Goal: Information Seeking & Learning: Compare options

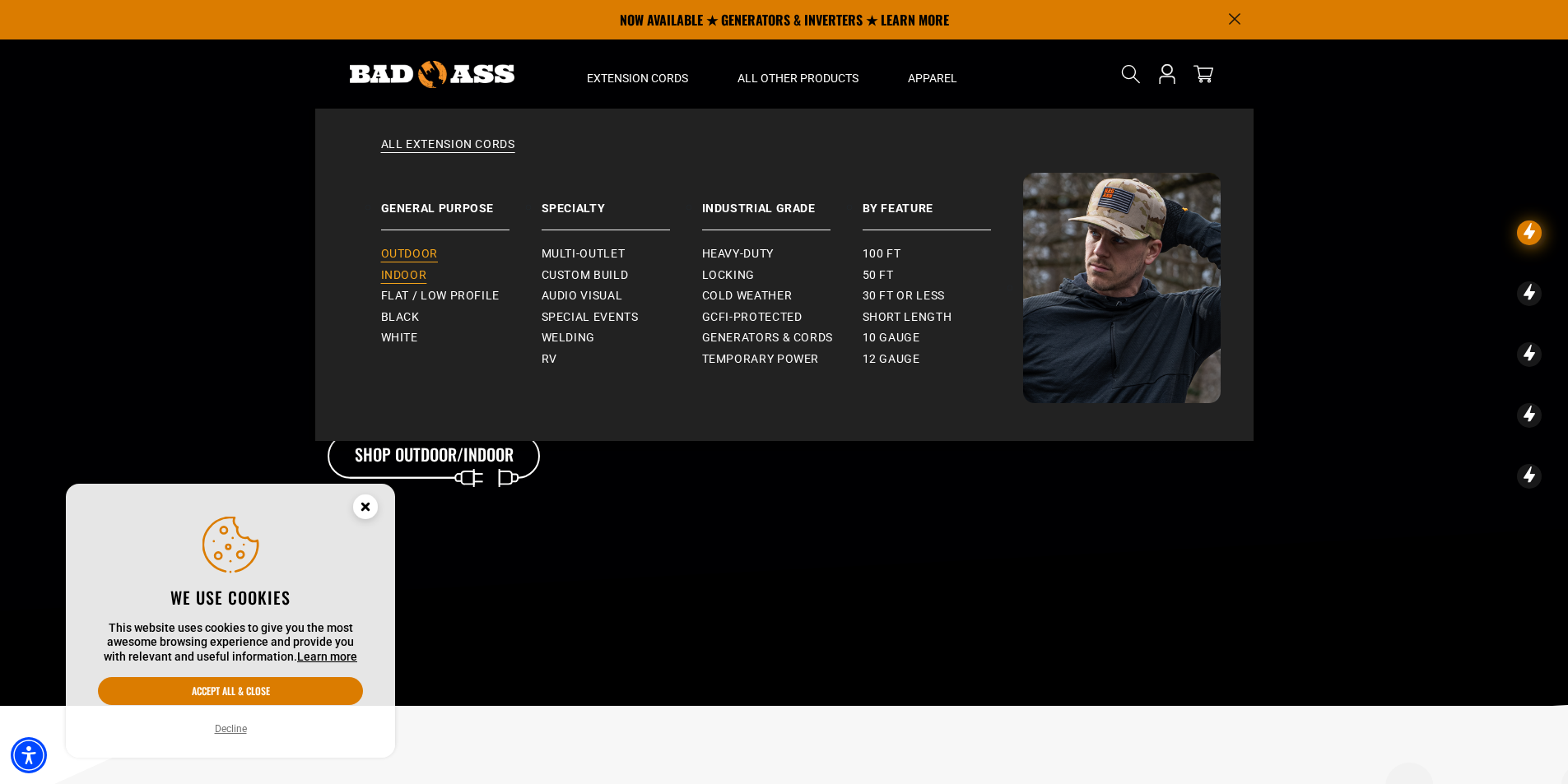
click at [421, 256] on span "Outdoor" at bounding box center [408, 254] width 56 height 15
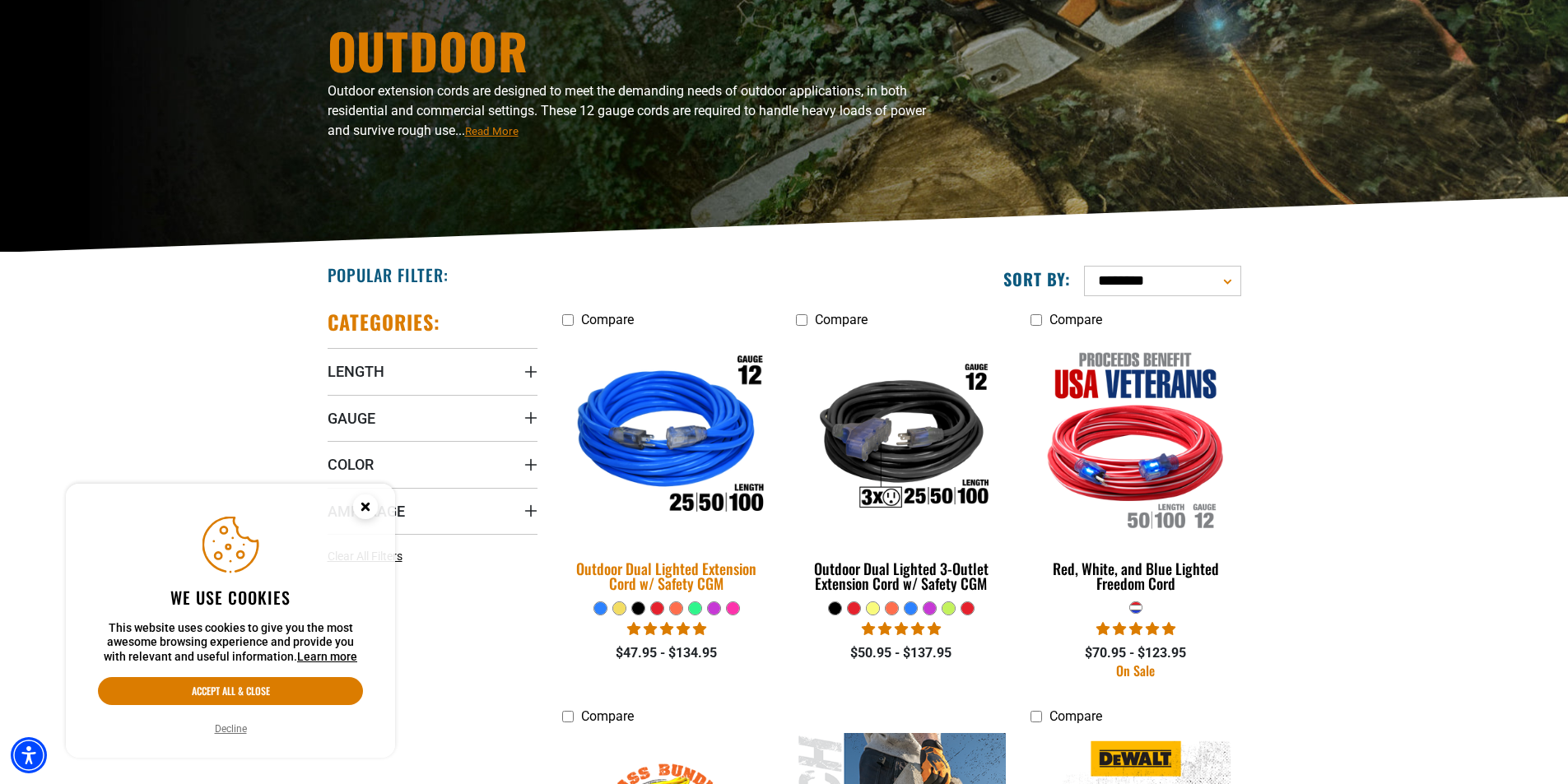
scroll to position [330, 0]
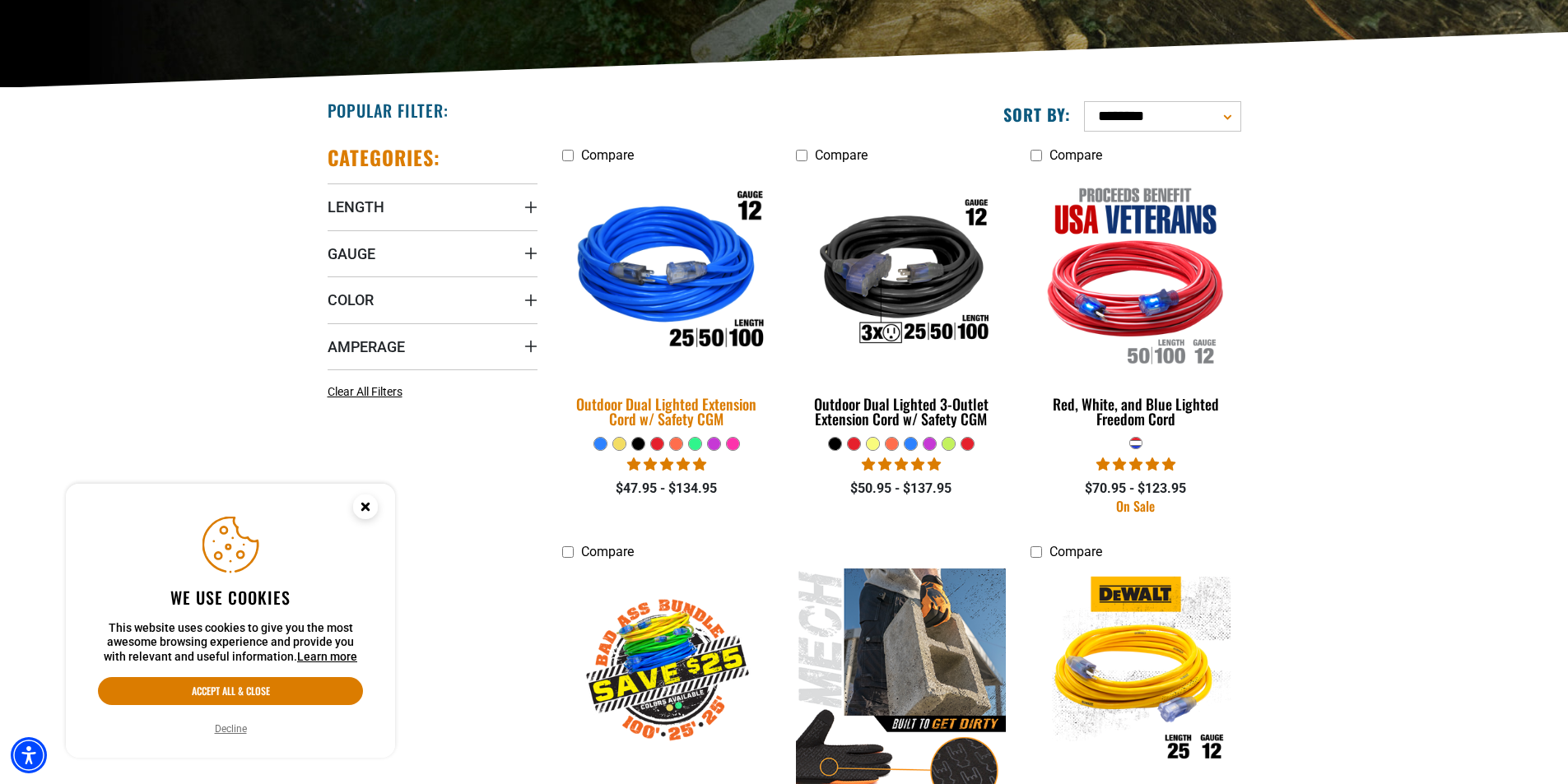
click at [670, 297] on img at bounding box center [667, 274] width 231 height 211
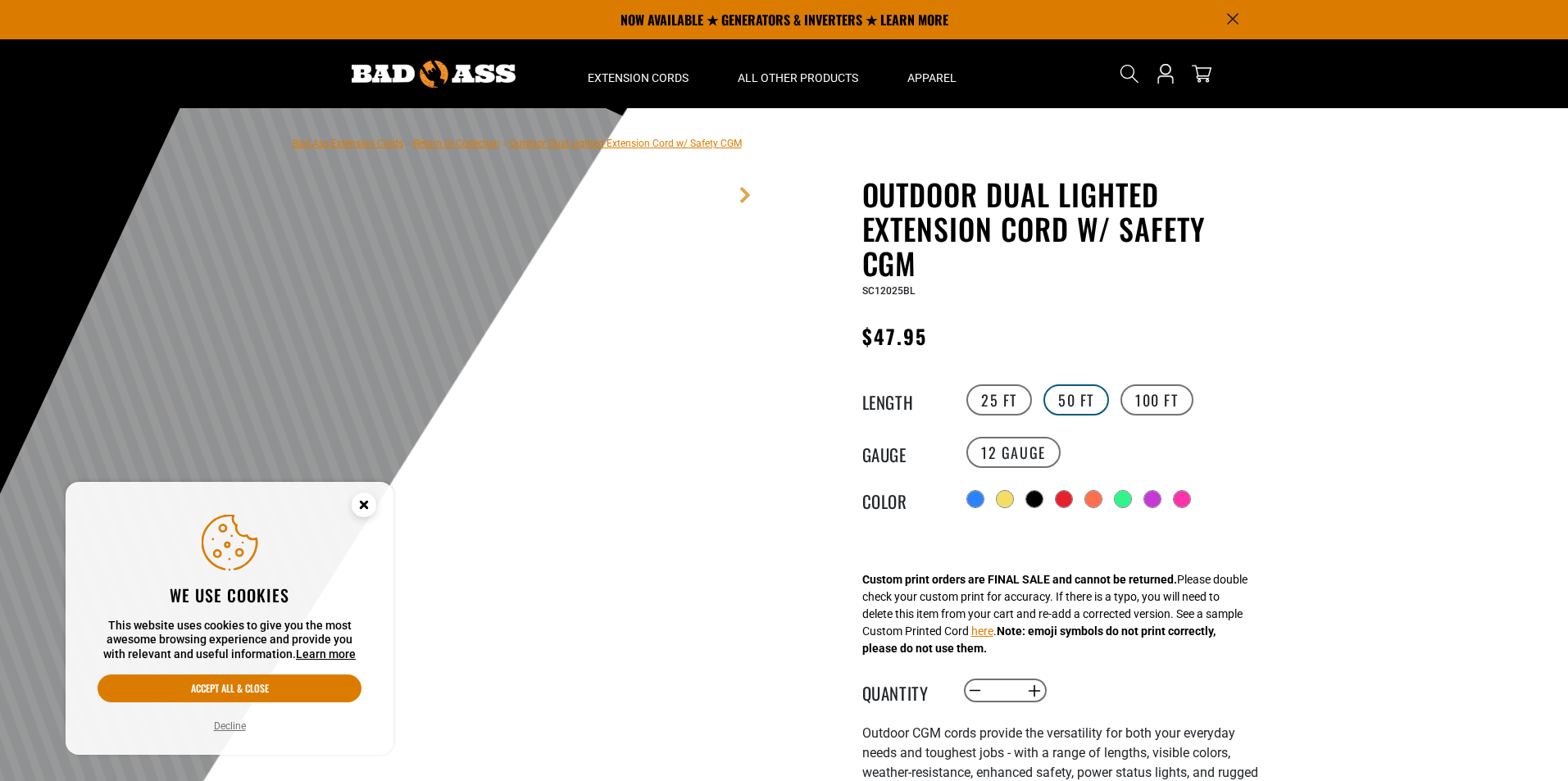
click at [1080, 406] on label "50 FT" at bounding box center [1076, 400] width 66 height 31
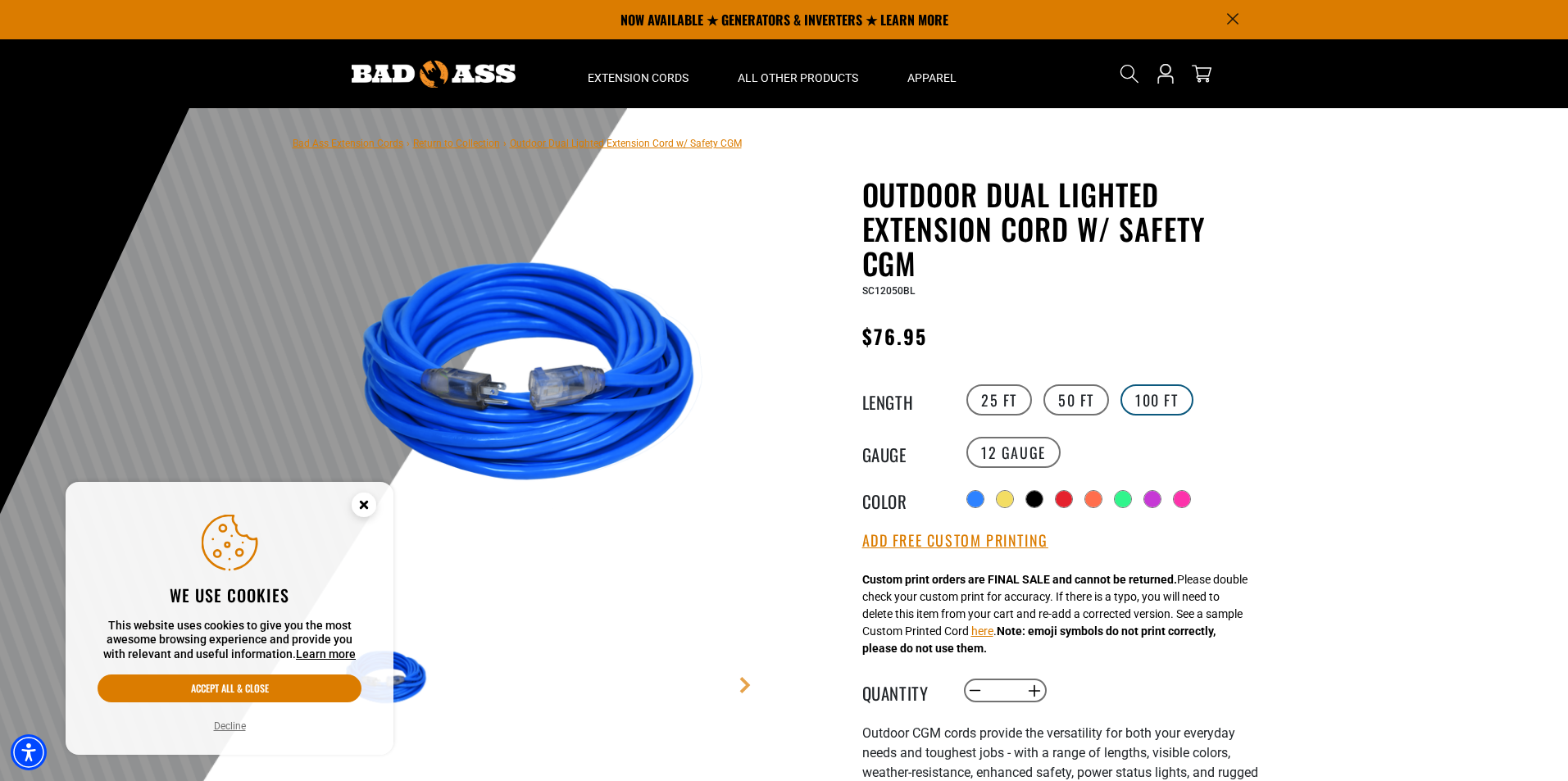
click at [1178, 398] on label "100 FT" at bounding box center [1157, 400] width 73 height 31
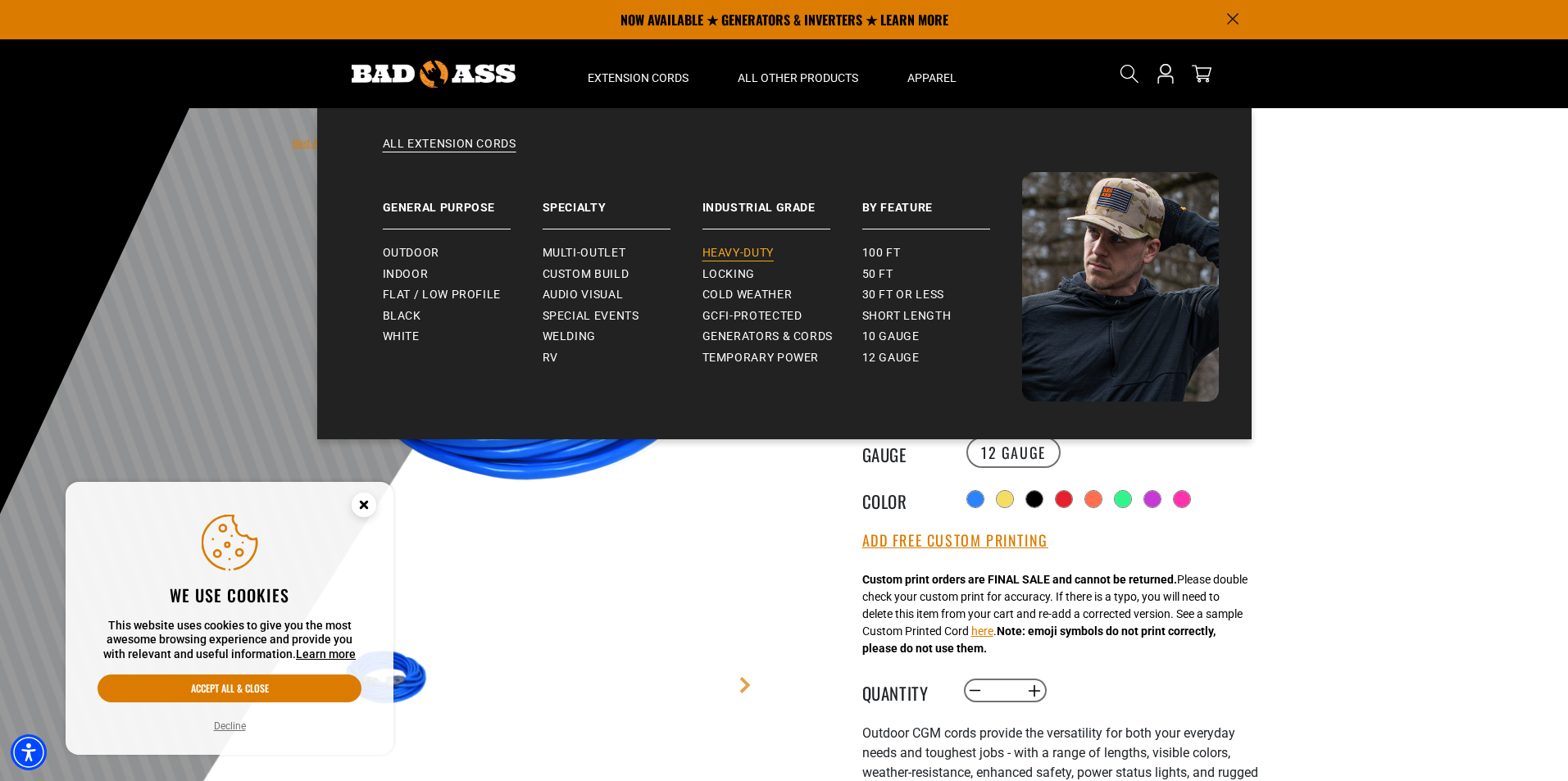
click at [752, 253] on span "Heavy-Duty" at bounding box center [738, 253] width 72 height 15
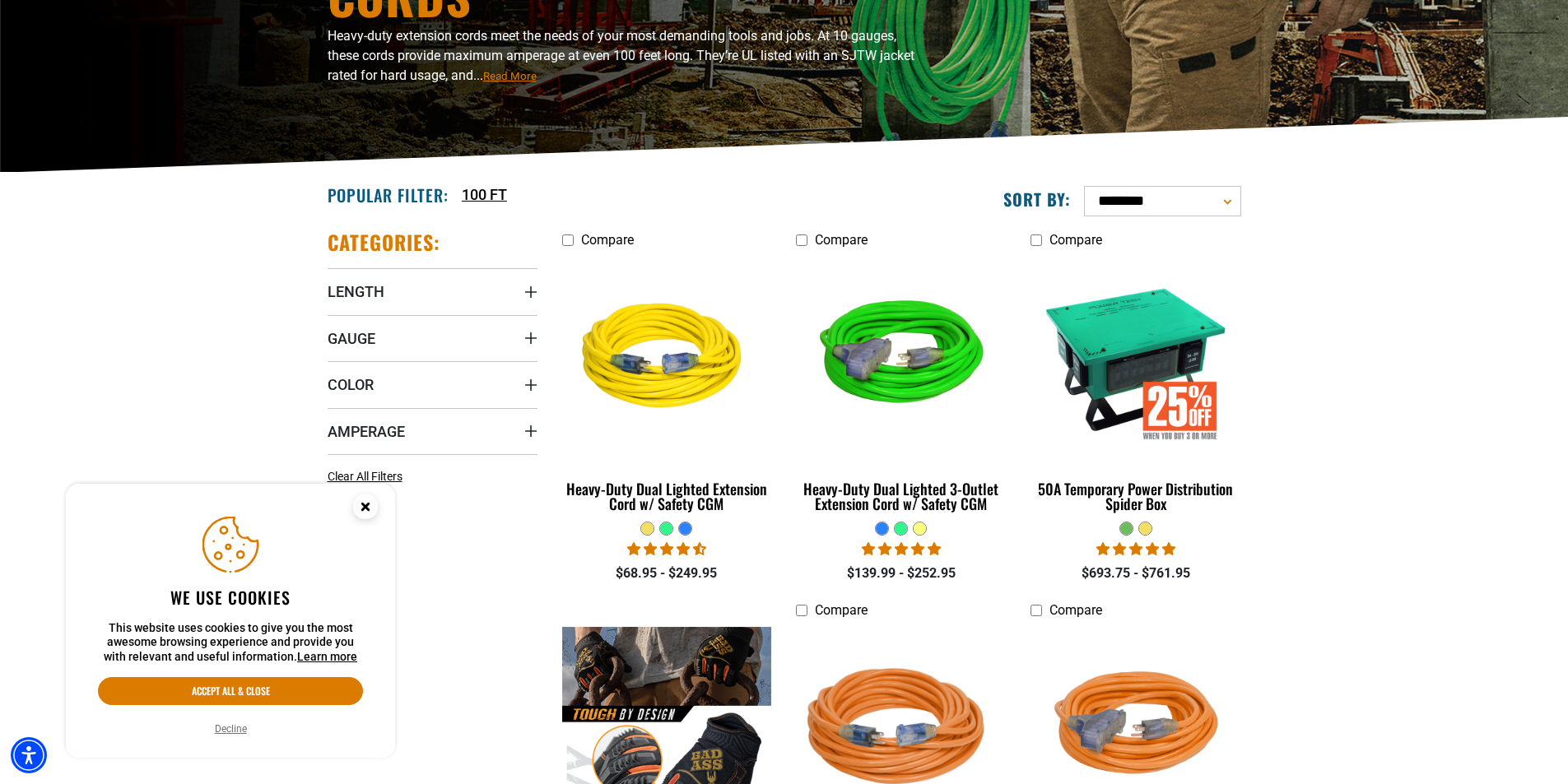
scroll to position [330, 0]
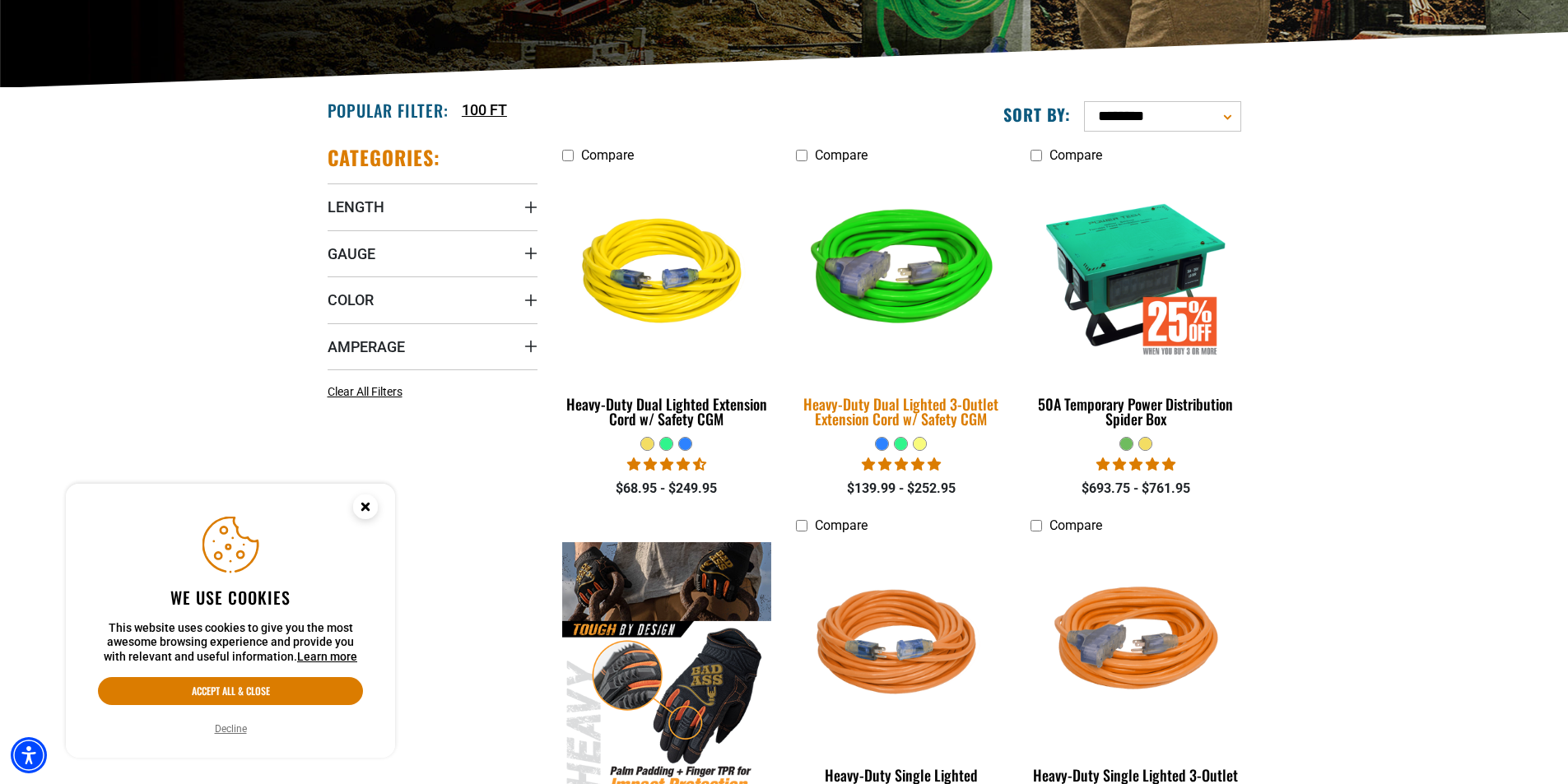
click at [929, 404] on div "Heavy-Duty Dual Lighted 3-Outlet Extension Cord w/ Safety CGM" at bounding box center [901, 411] width 210 height 29
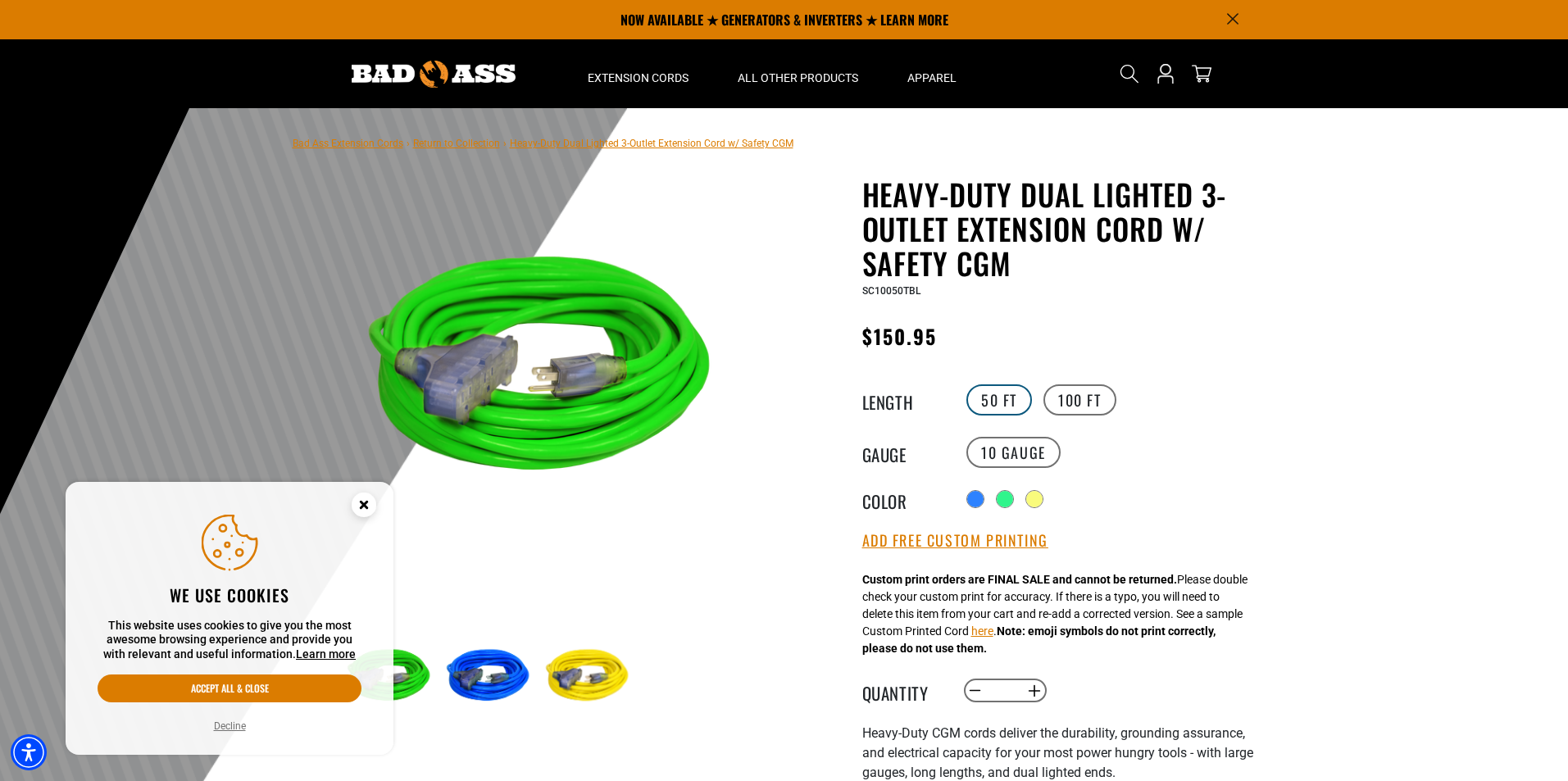
click at [980, 407] on label "50 FT" at bounding box center [1000, 400] width 66 height 31
click at [1080, 399] on label "100 FT" at bounding box center [1080, 400] width 73 height 31
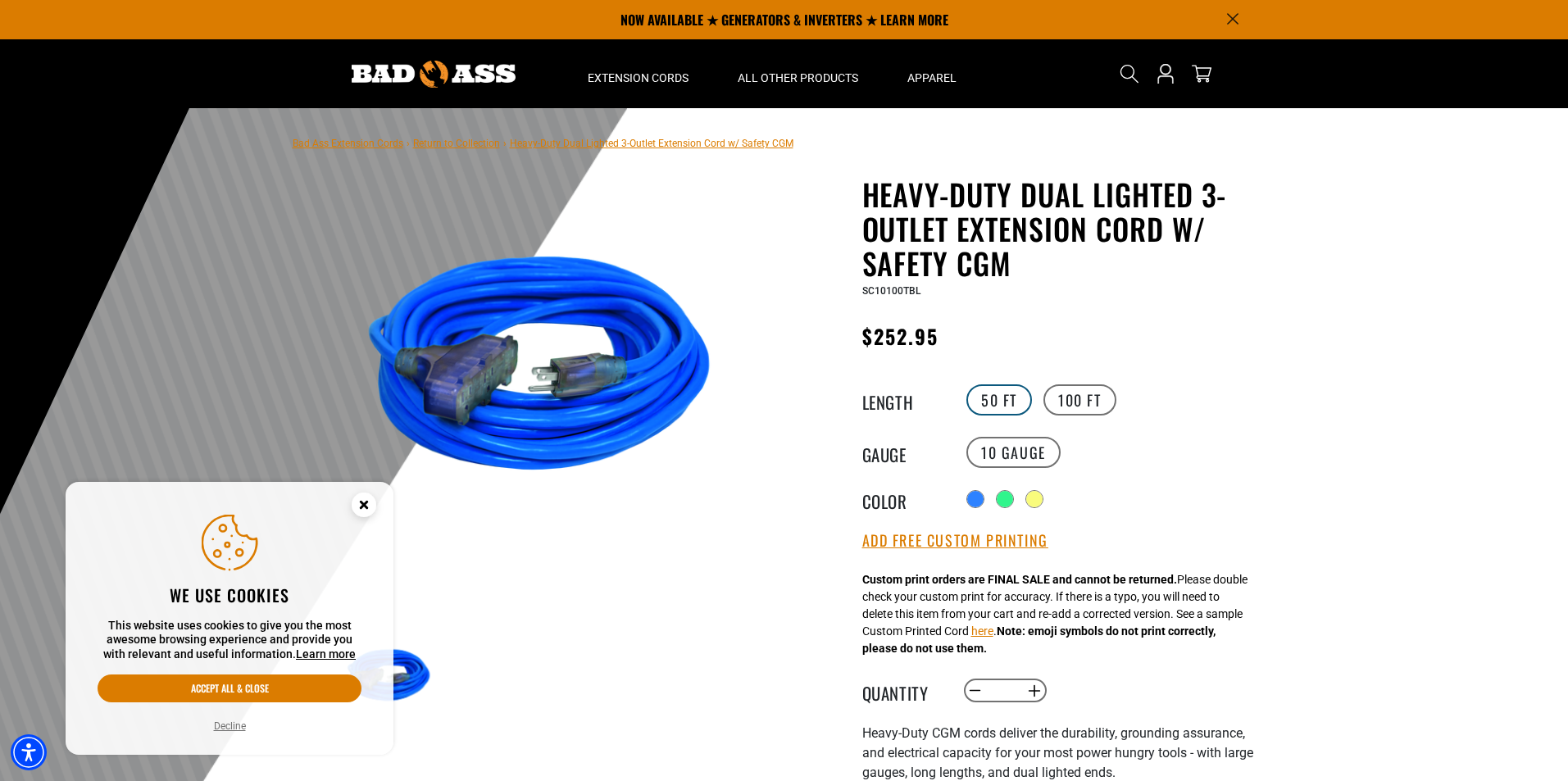
click at [984, 408] on label "50 FT" at bounding box center [1000, 400] width 66 height 31
click at [1082, 401] on label "100 FT" at bounding box center [1080, 400] width 73 height 31
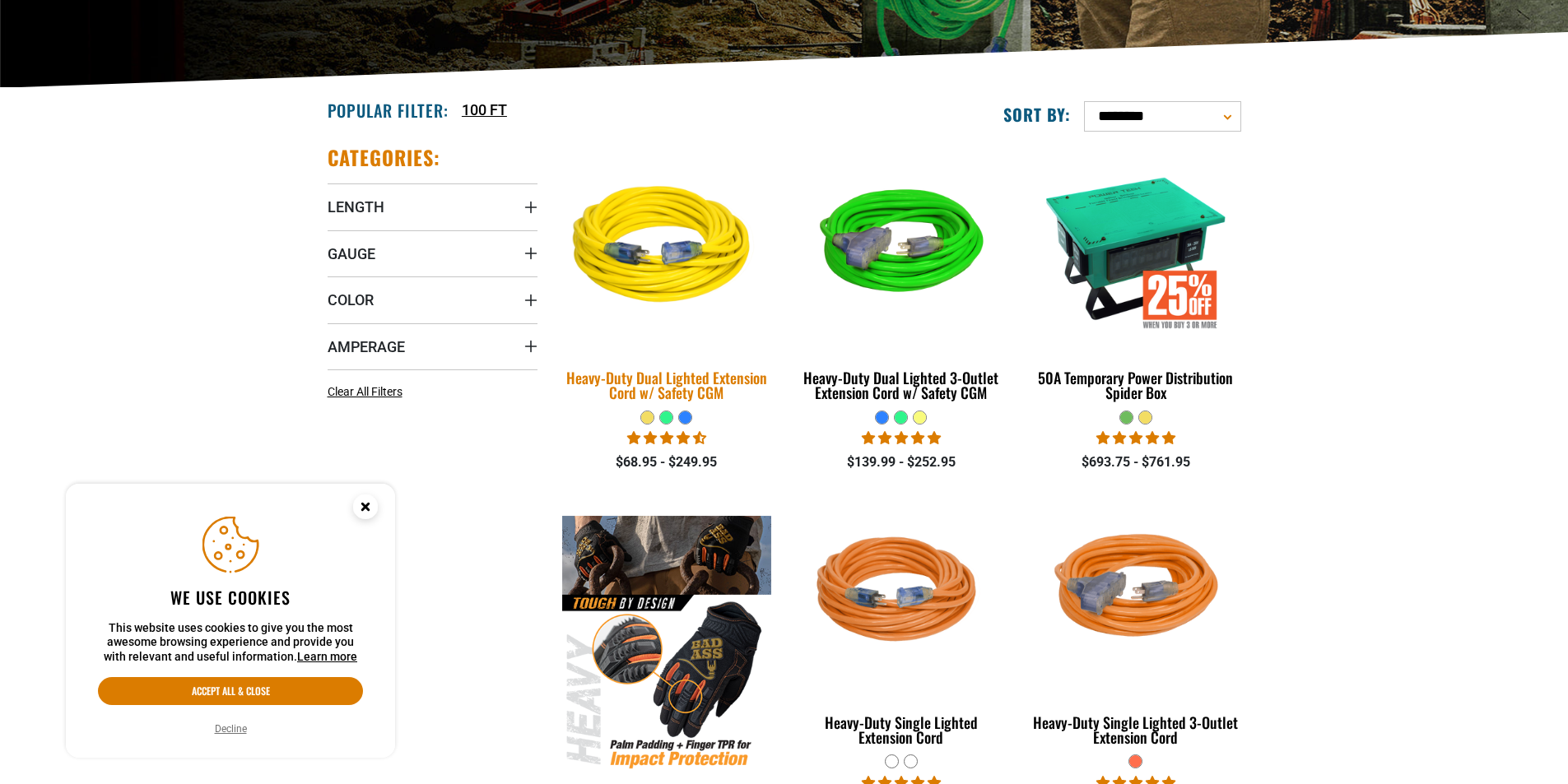
click at [658, 357] on link "Heavy-Duty Dual Lighted Extension Cord w/ Safety CGM" at bounding box center [667, 278] width 210 height 265
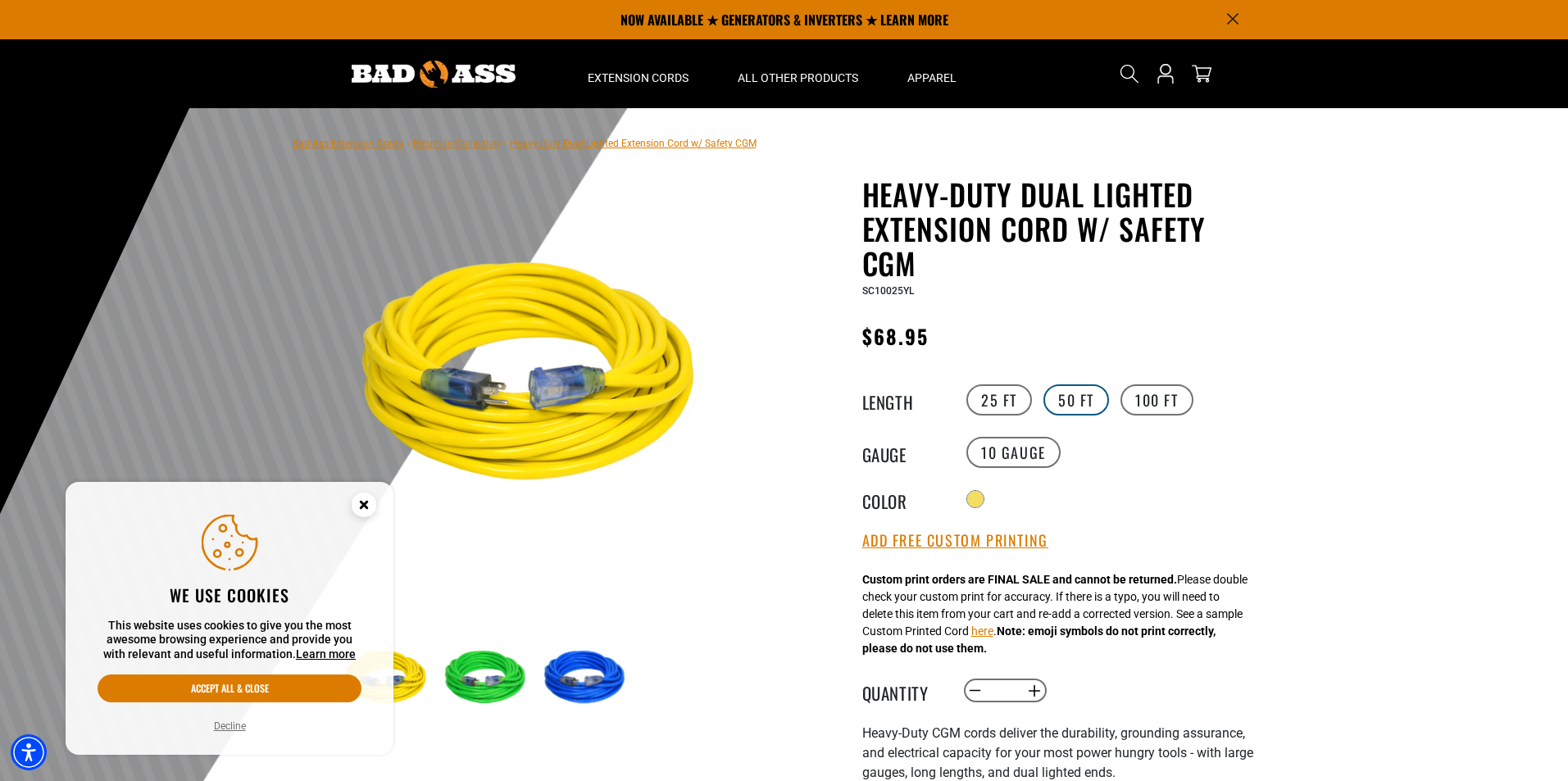
click at [1069, 400] on label "50 FT" at bounding box center [1076, 400] width 66 height 31
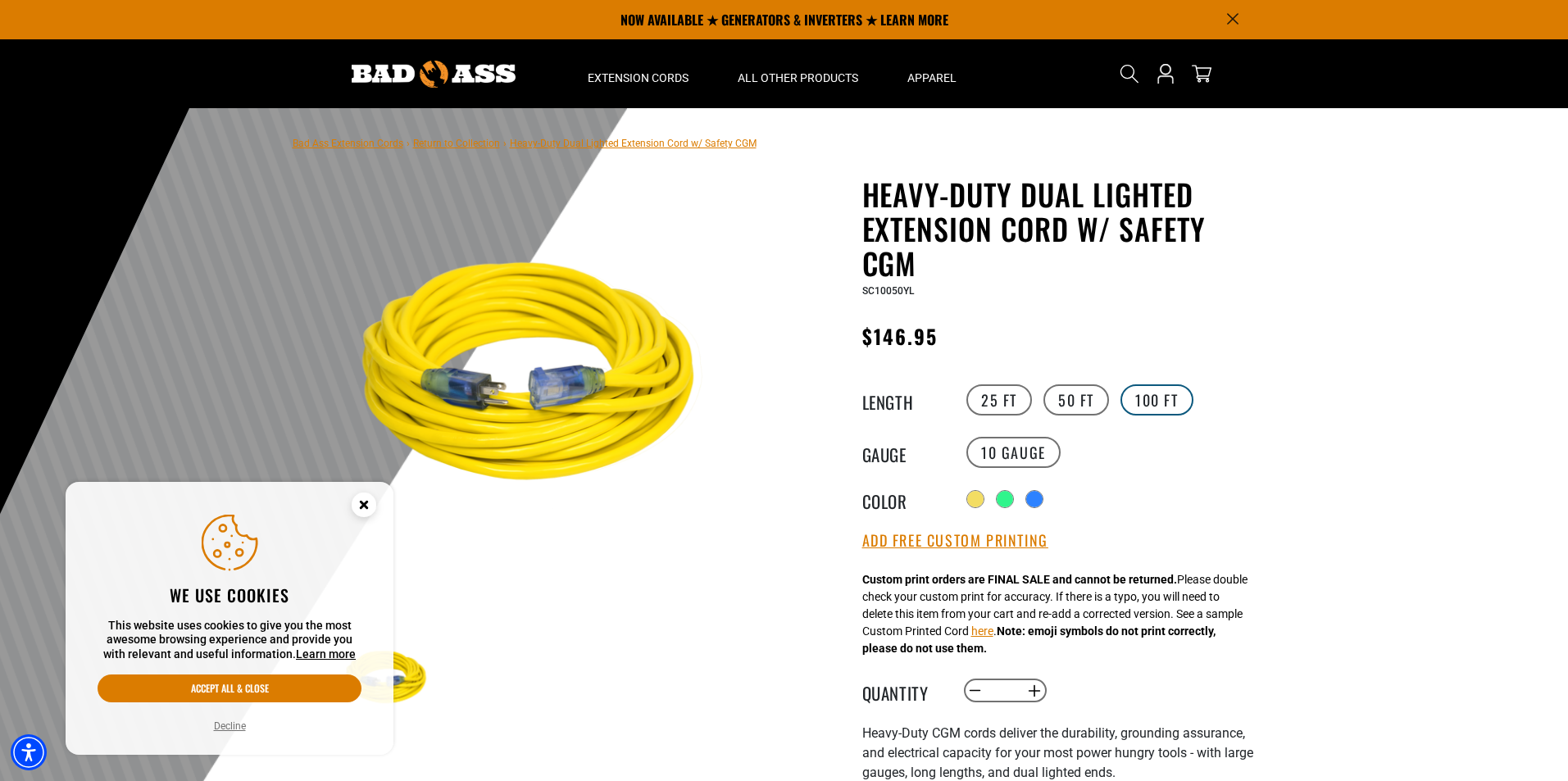
click at [1142, 399] on label "100 FT" at bounding box center [1157, 400] width 73 height 31
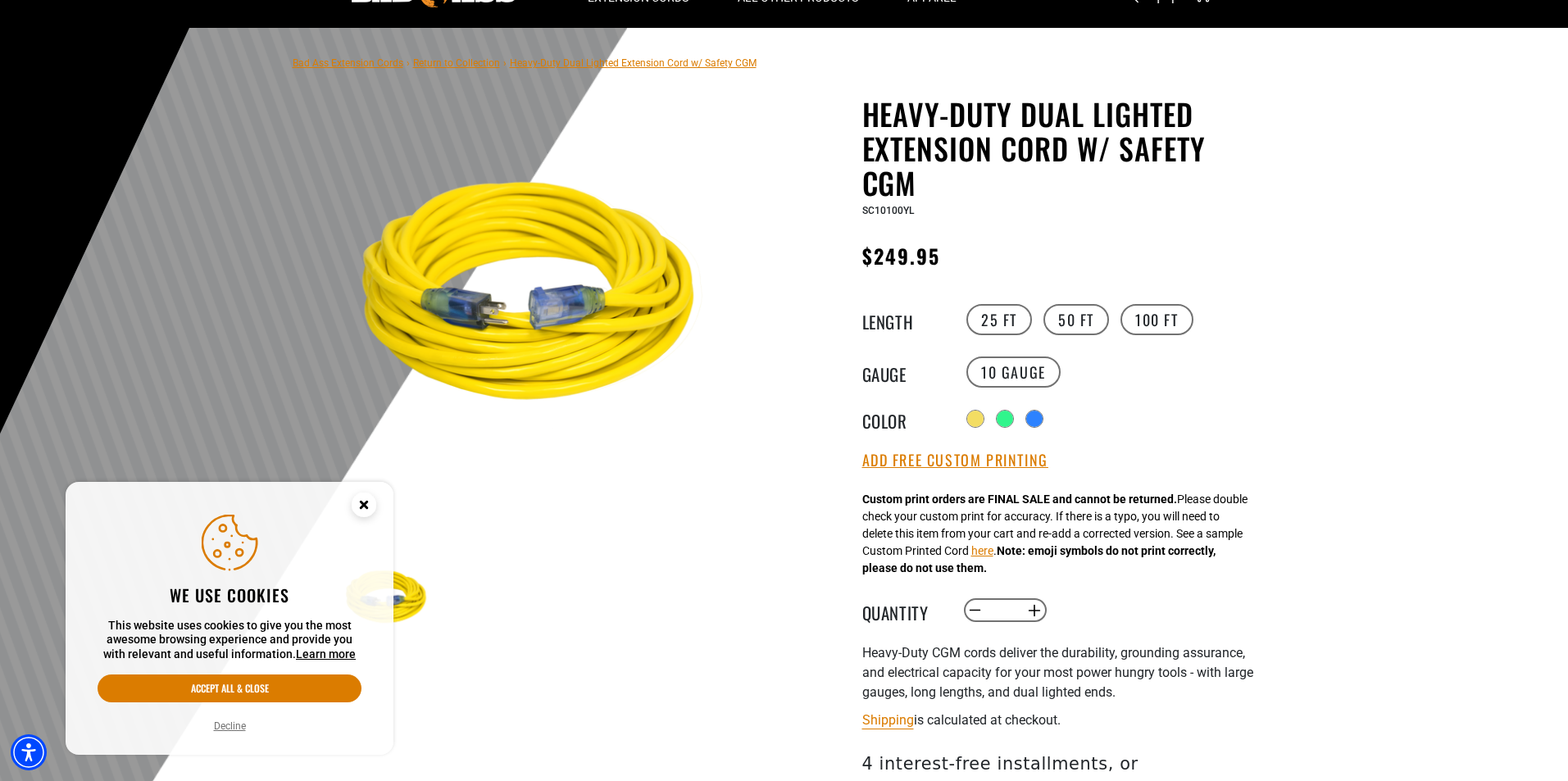
scroll to position [164, 0]
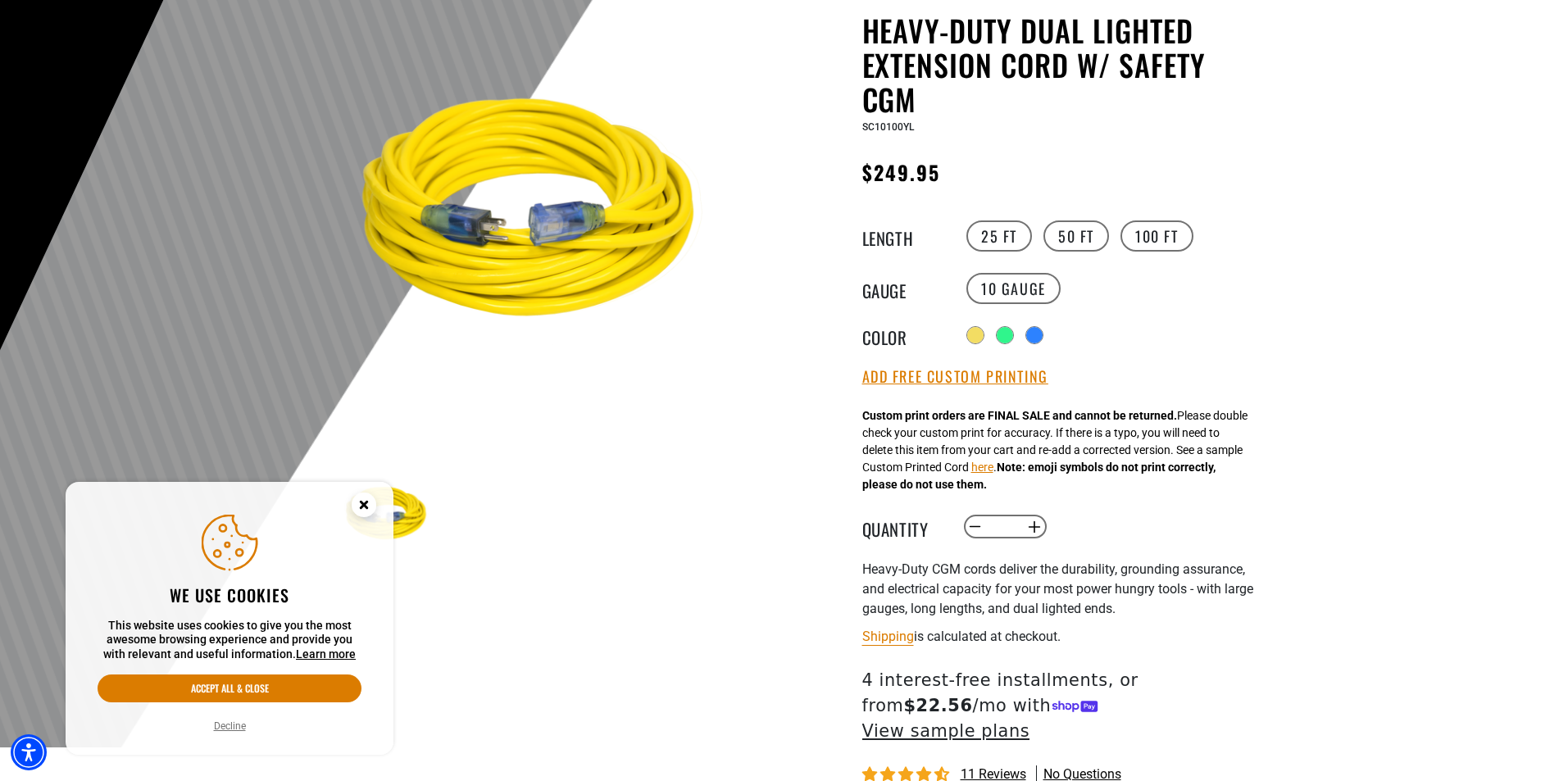
click at [376, 510] on icon "Close this option" at bounding box center [364, 507] width 49 height 49
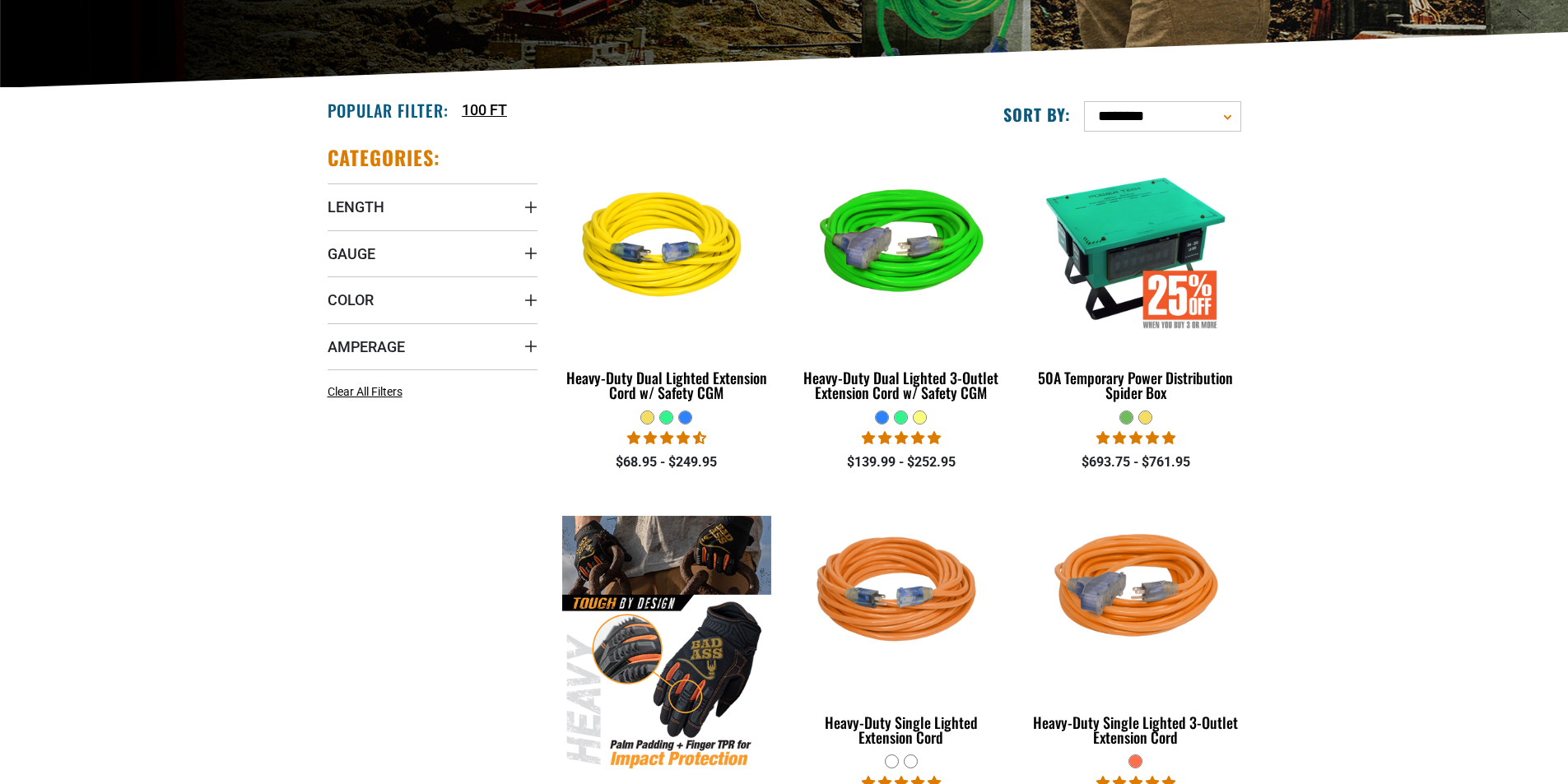
scroll to position [330, 0]
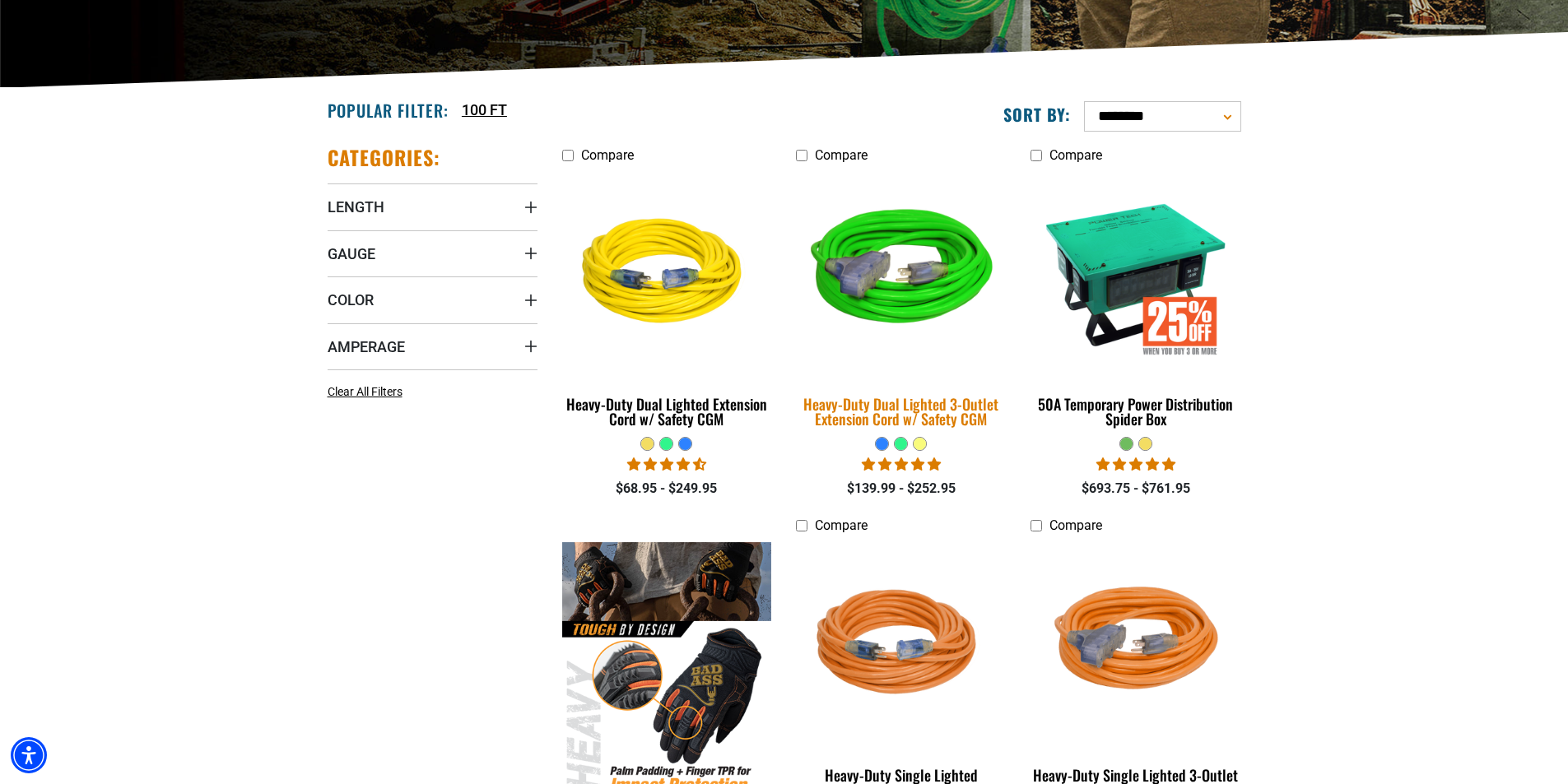
click at [926, 266] on img at bounding box center [901, 274] width 231 height 211
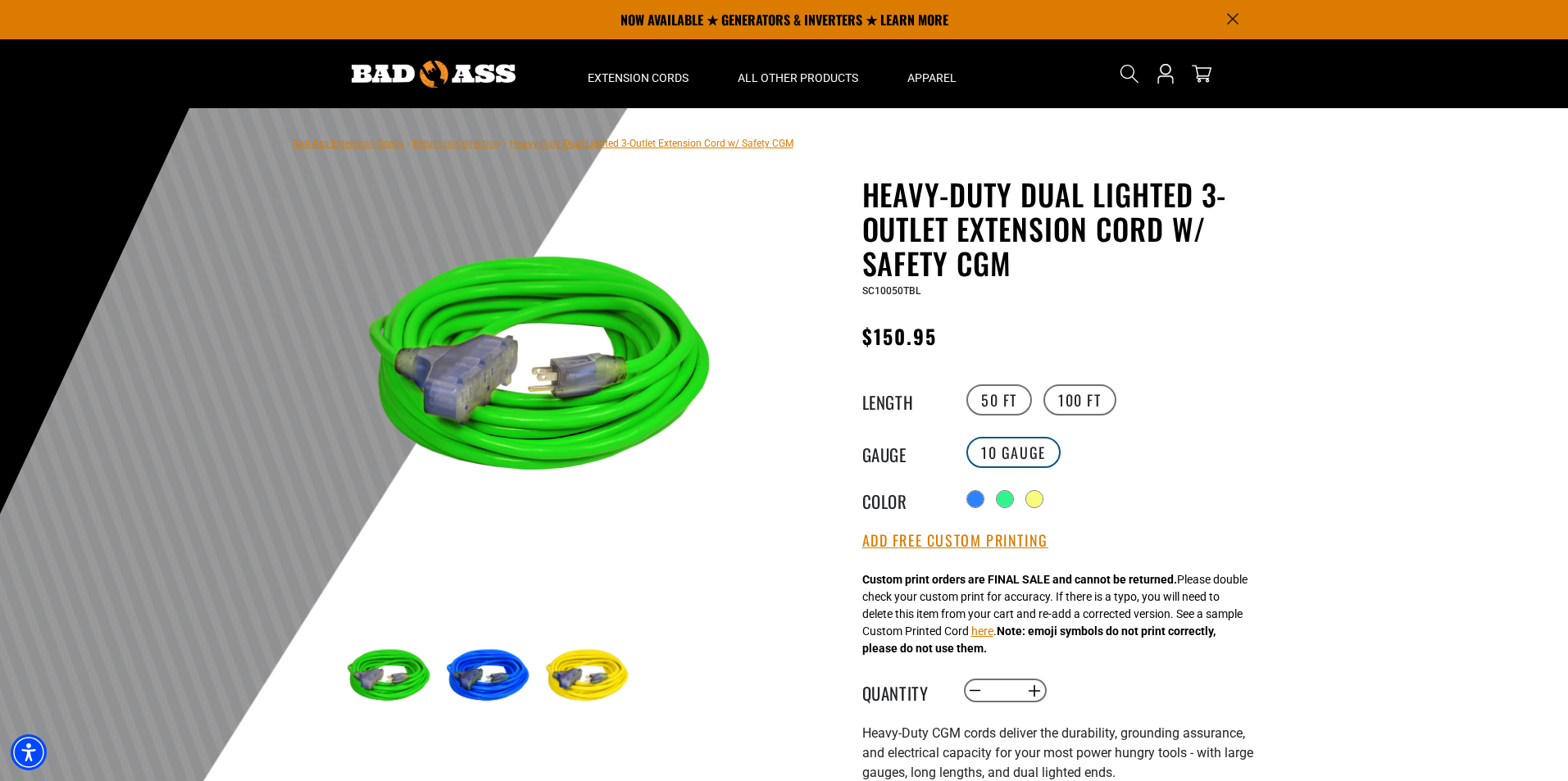
click at [989, 462] on label "10 Gauge" at bounding box center [1013, 453] width 94 height 31
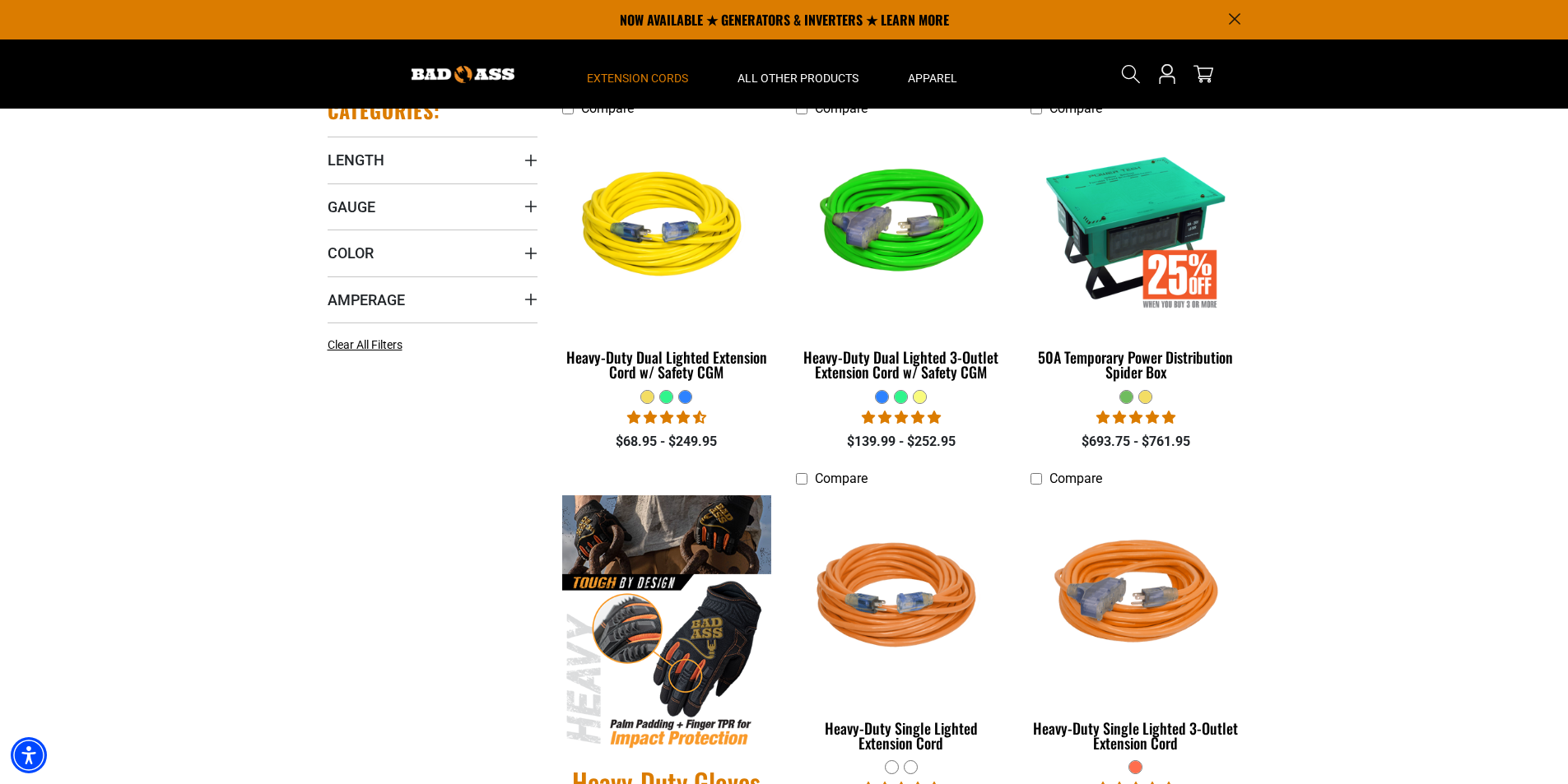
scroll to position [330, 0]
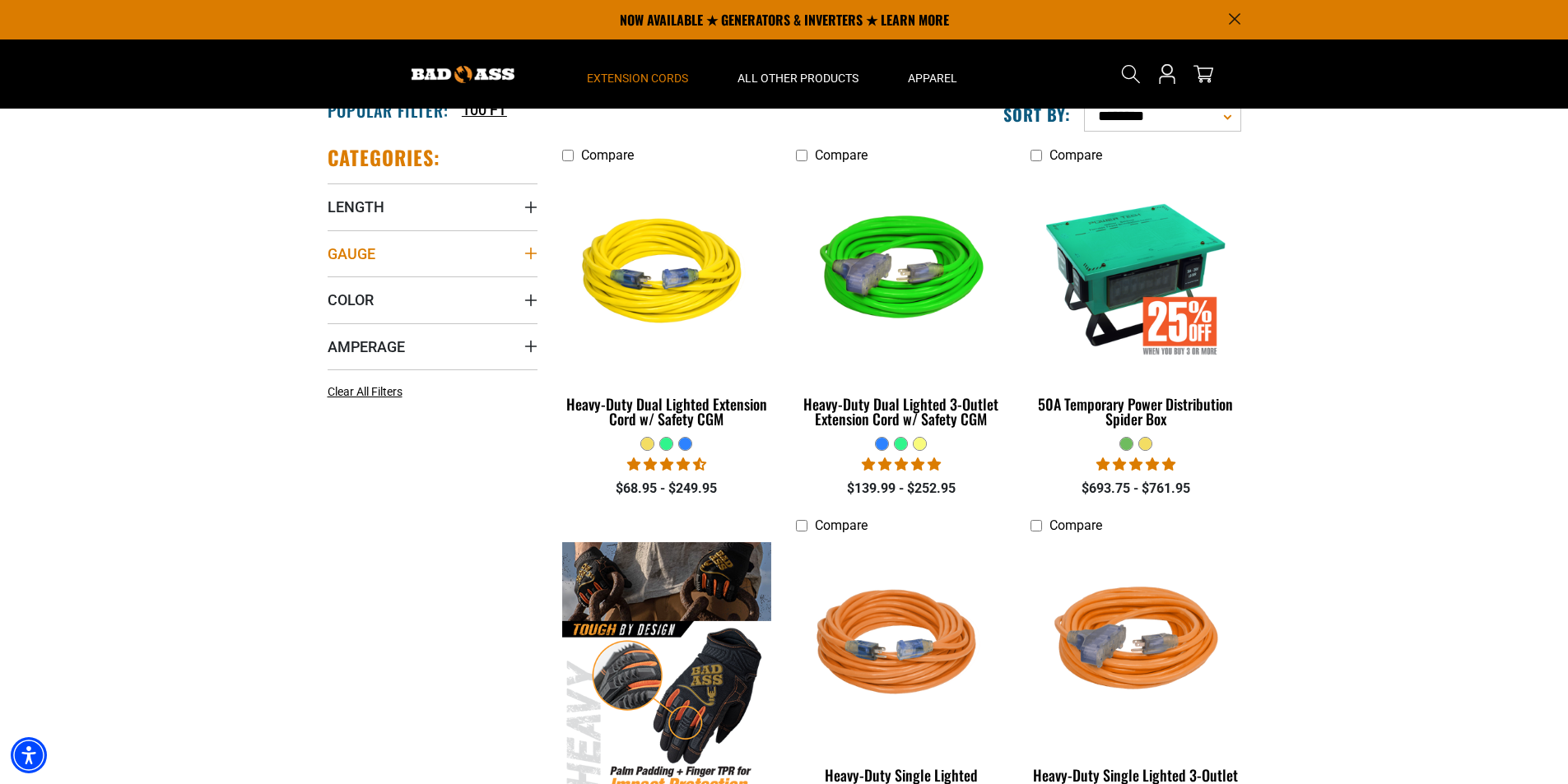
click at [523, 254] on summary "Gauge" at bounding box center [433, 253] width 210 height 46
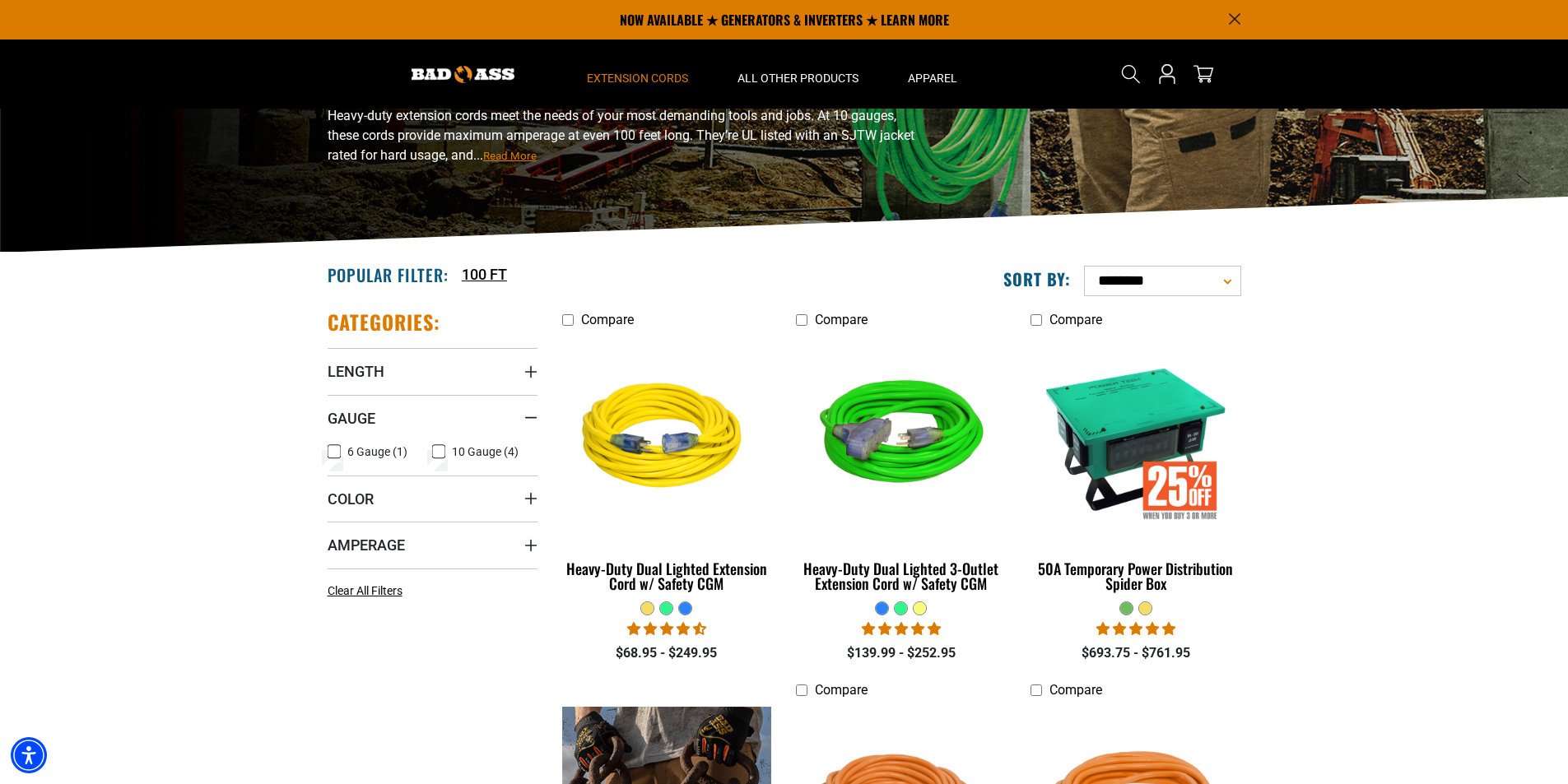
scroll to position [0, 0]
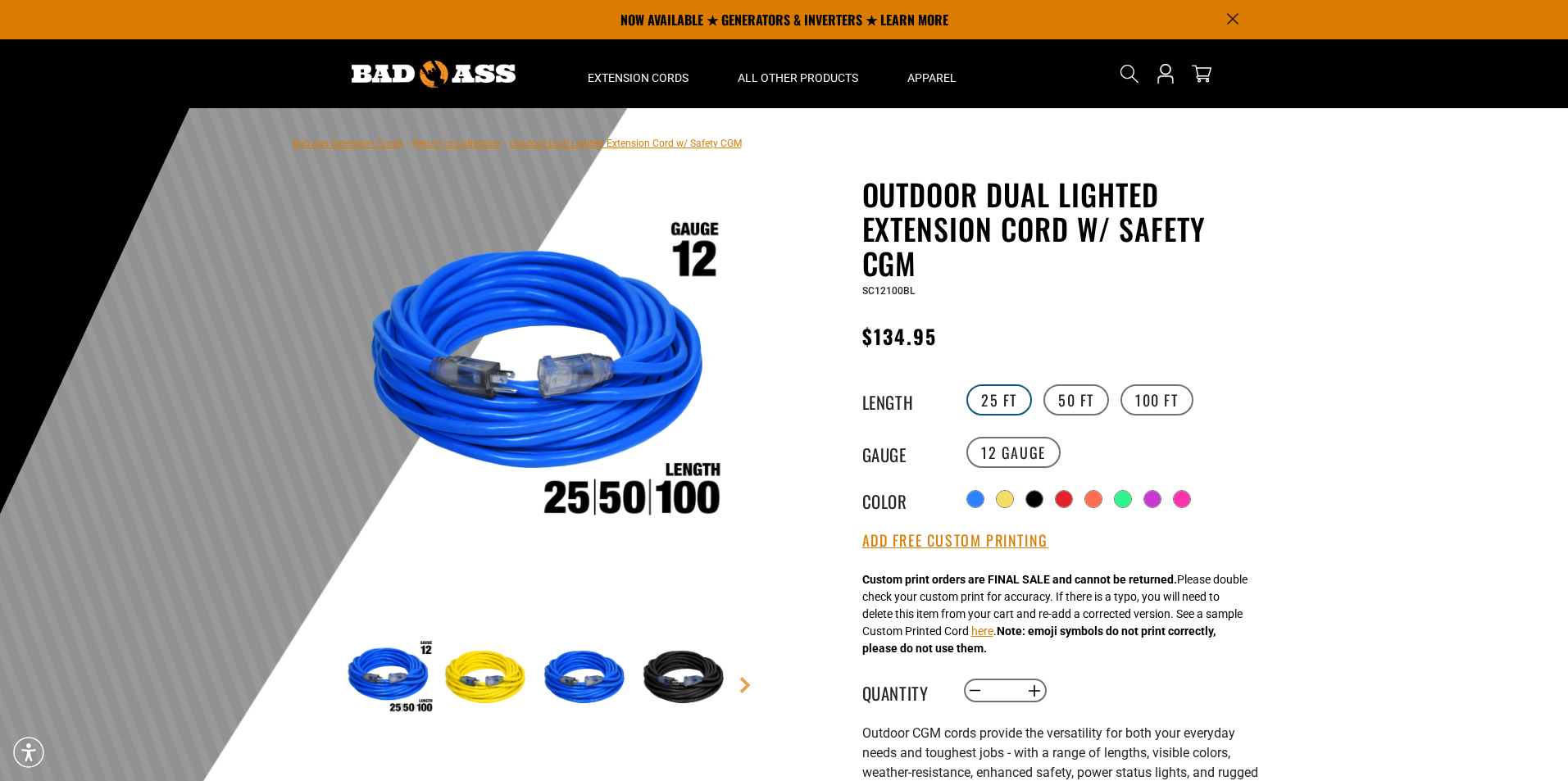
click at [1001, 394] on label "25 FT" at bounding box center [1000, 400] width 66 height 31
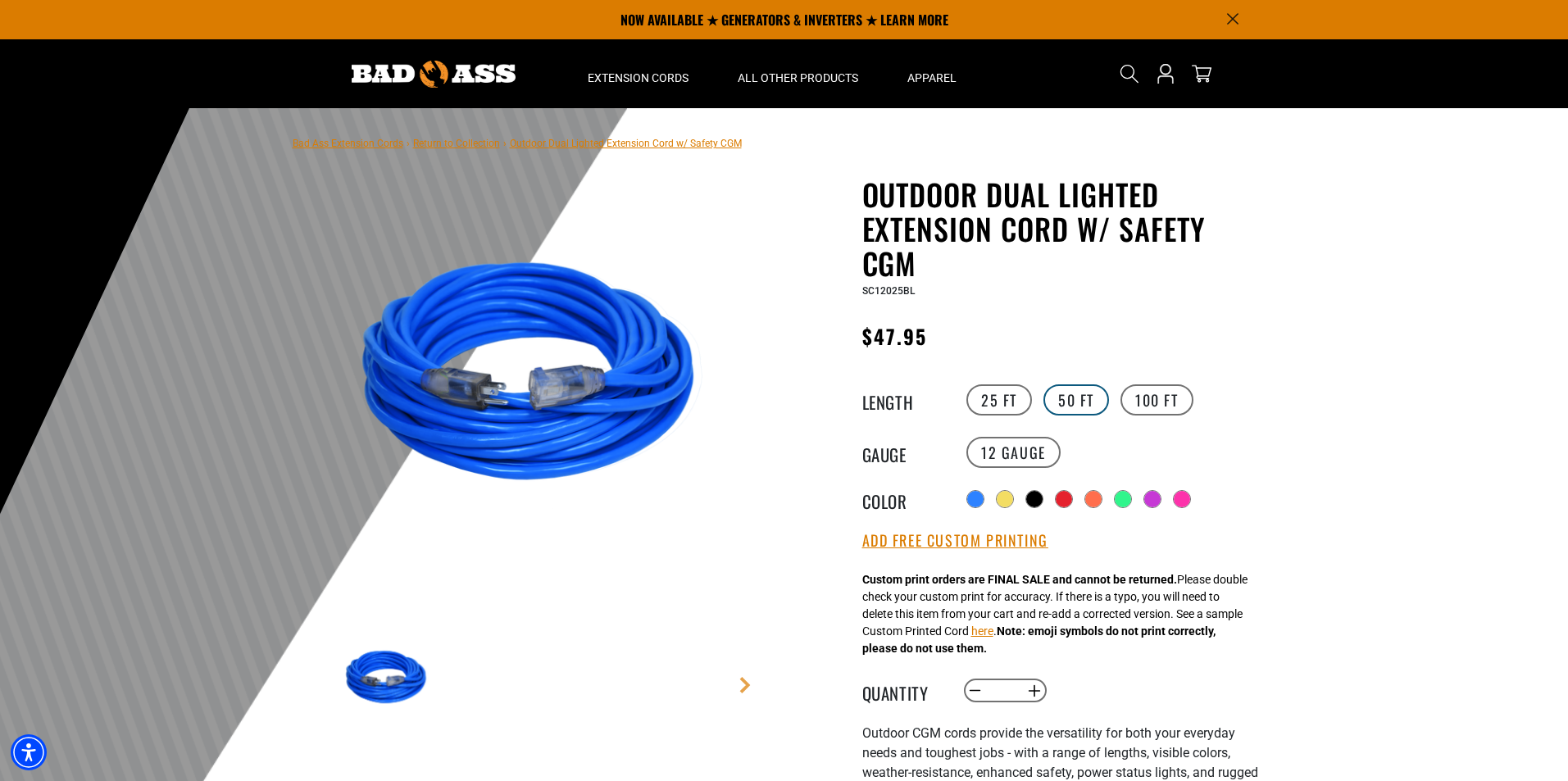
click at [1069, 393] on label "50 FT" at bounding box center [1076, 400] width 66 height 31
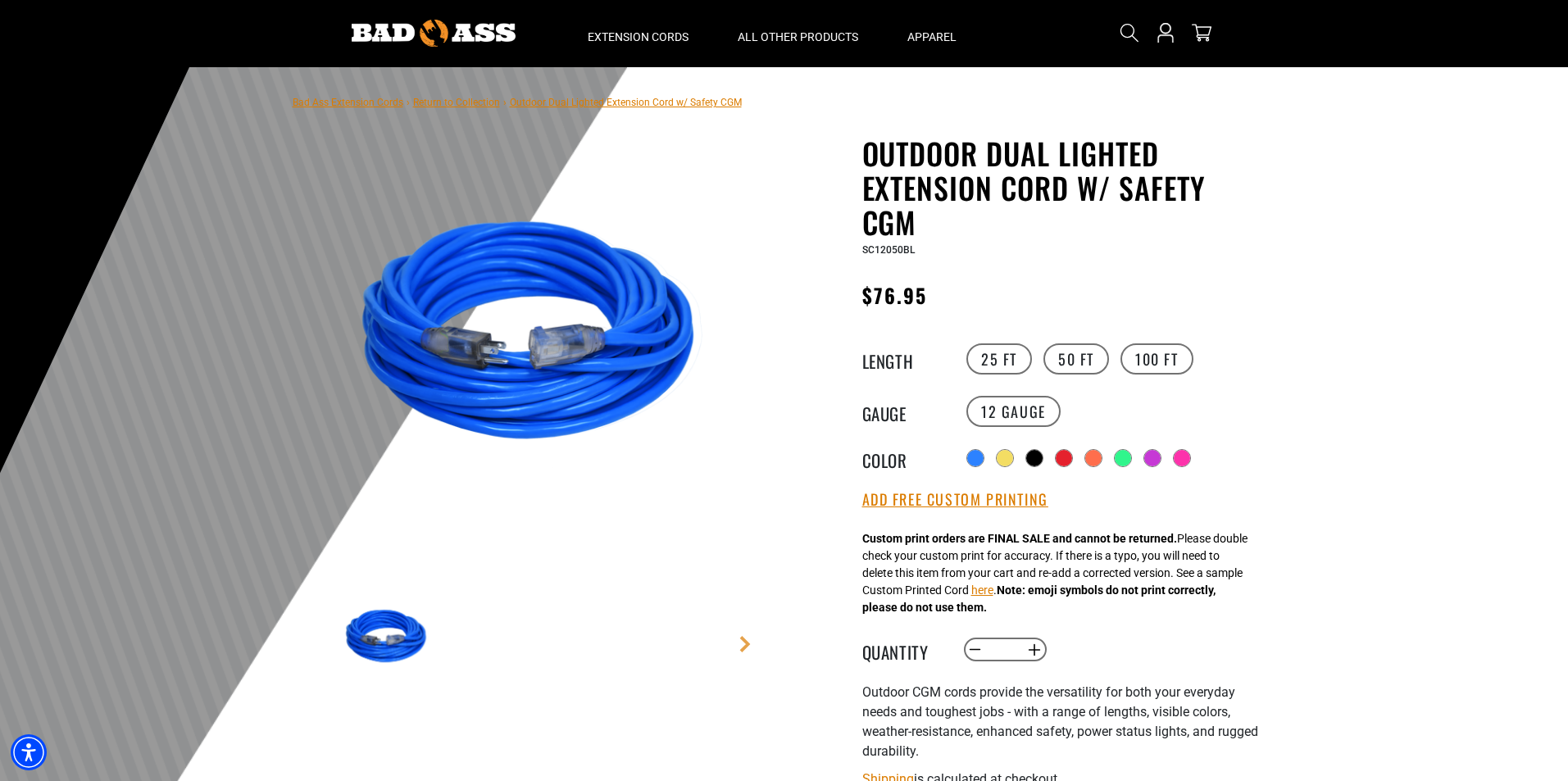
scroll to position [82, 0]
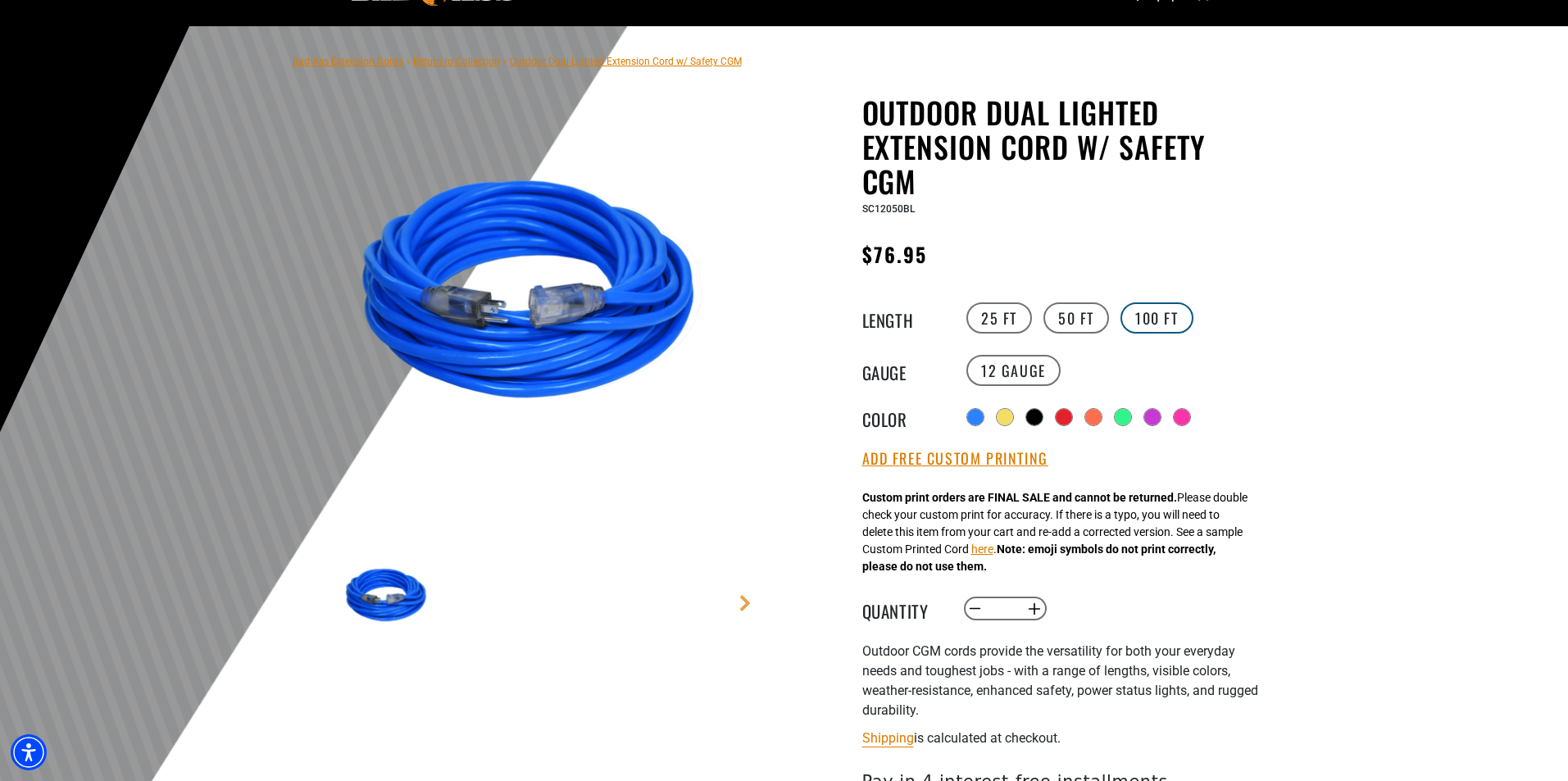
click at [1154, 325] on label "100 FT" at bounding box center [1157, 318] width 73 height 31
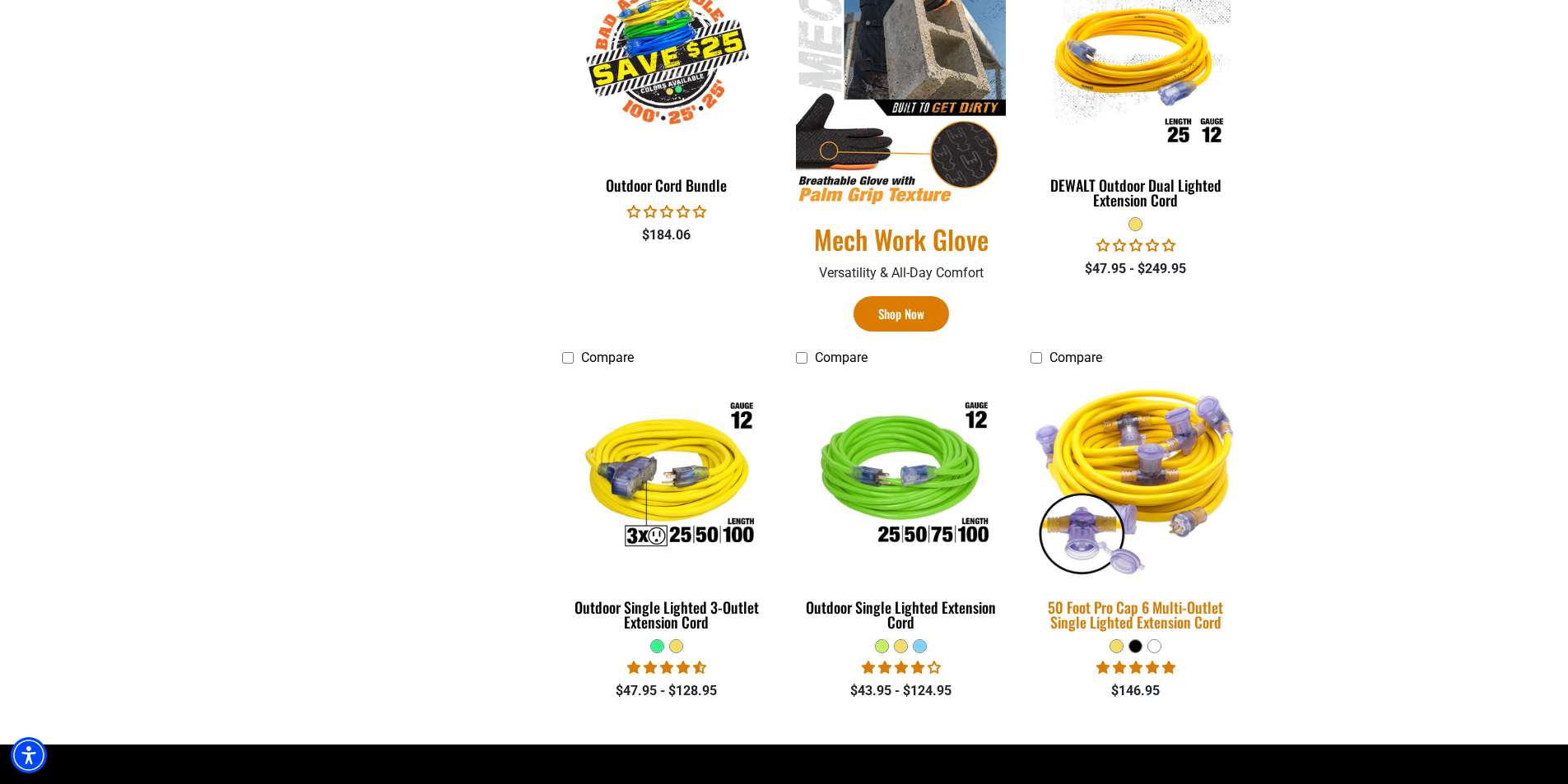
scroll to position [1070, 0]
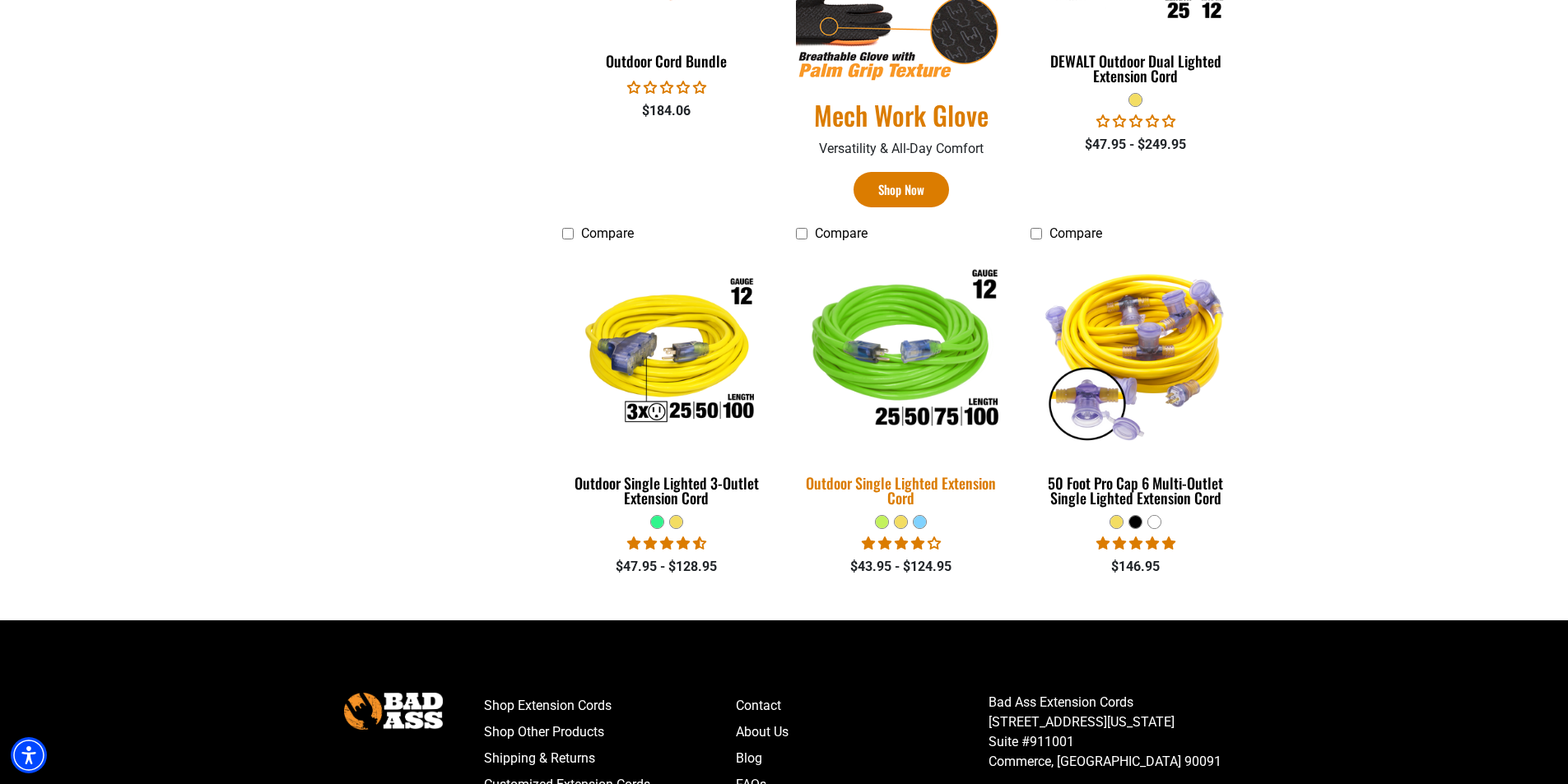
click at [908, 382] on img at bounding box center [901, 353] width 231 height 211
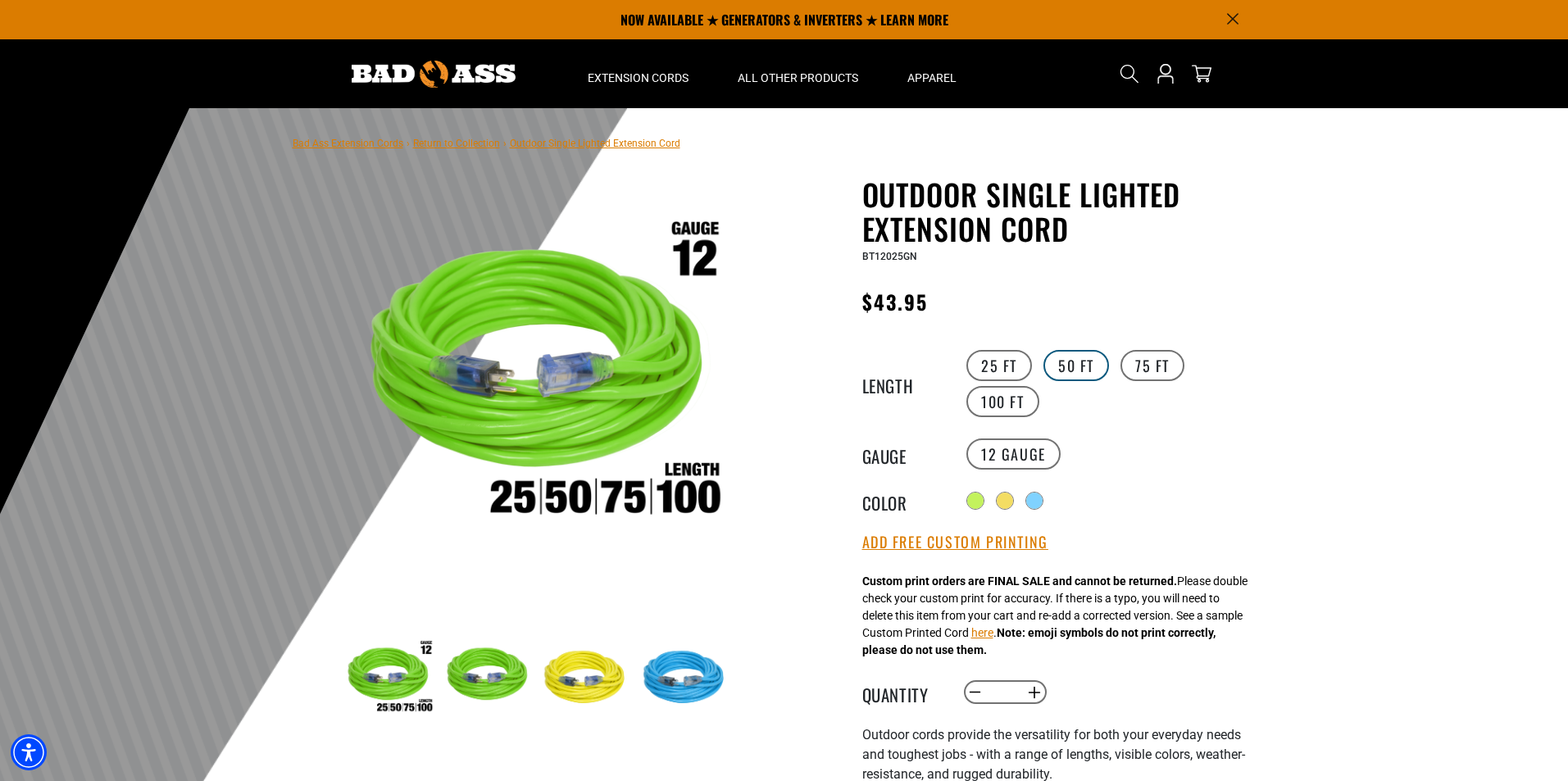
click at [1063, 372] on label "50 FT" at bounding box center [1076, 365] width 66 height 31
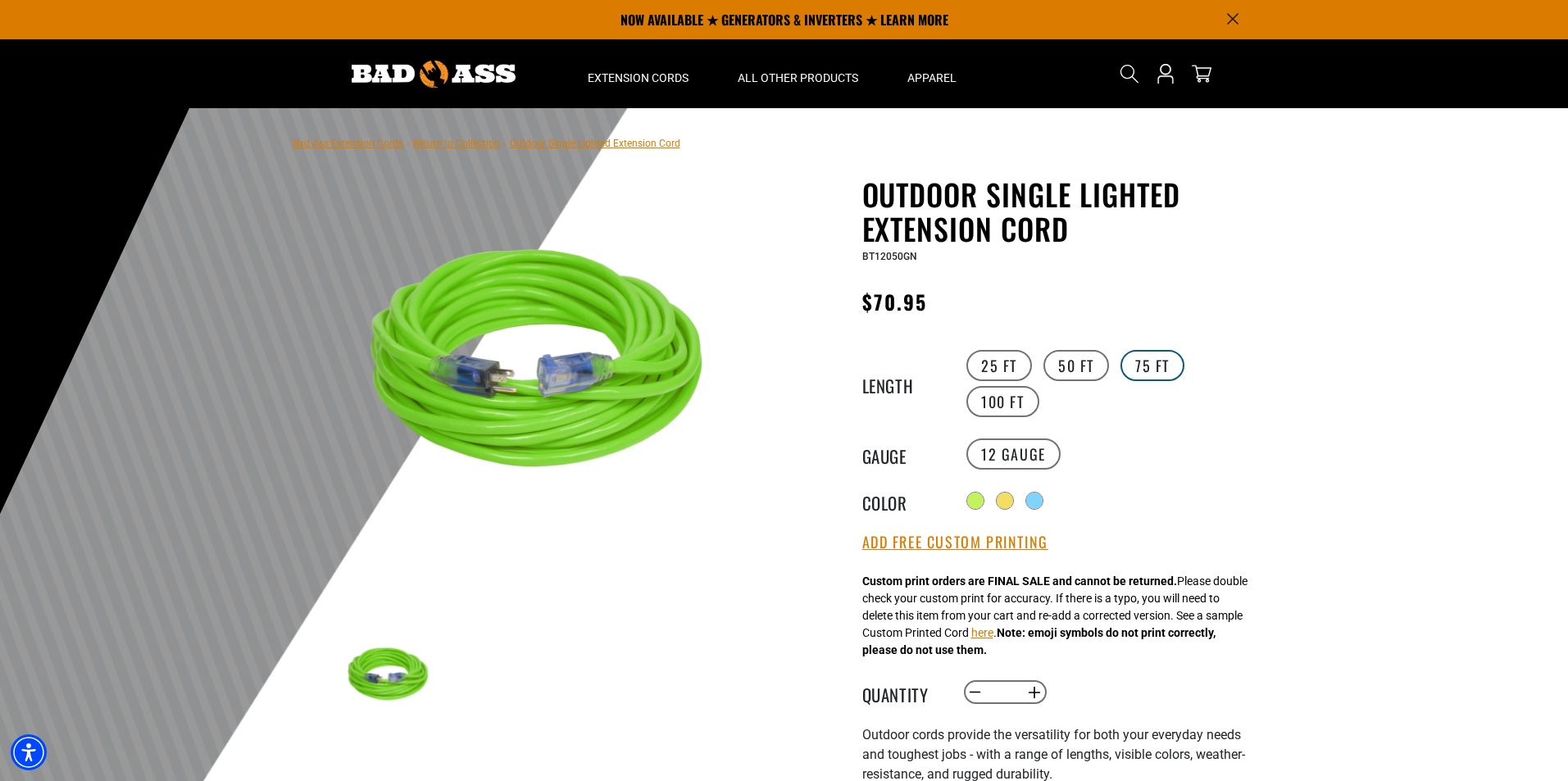
click at [1150, 368] on label "75 FT" at bounding box center [1152, 365] width 64 height 31
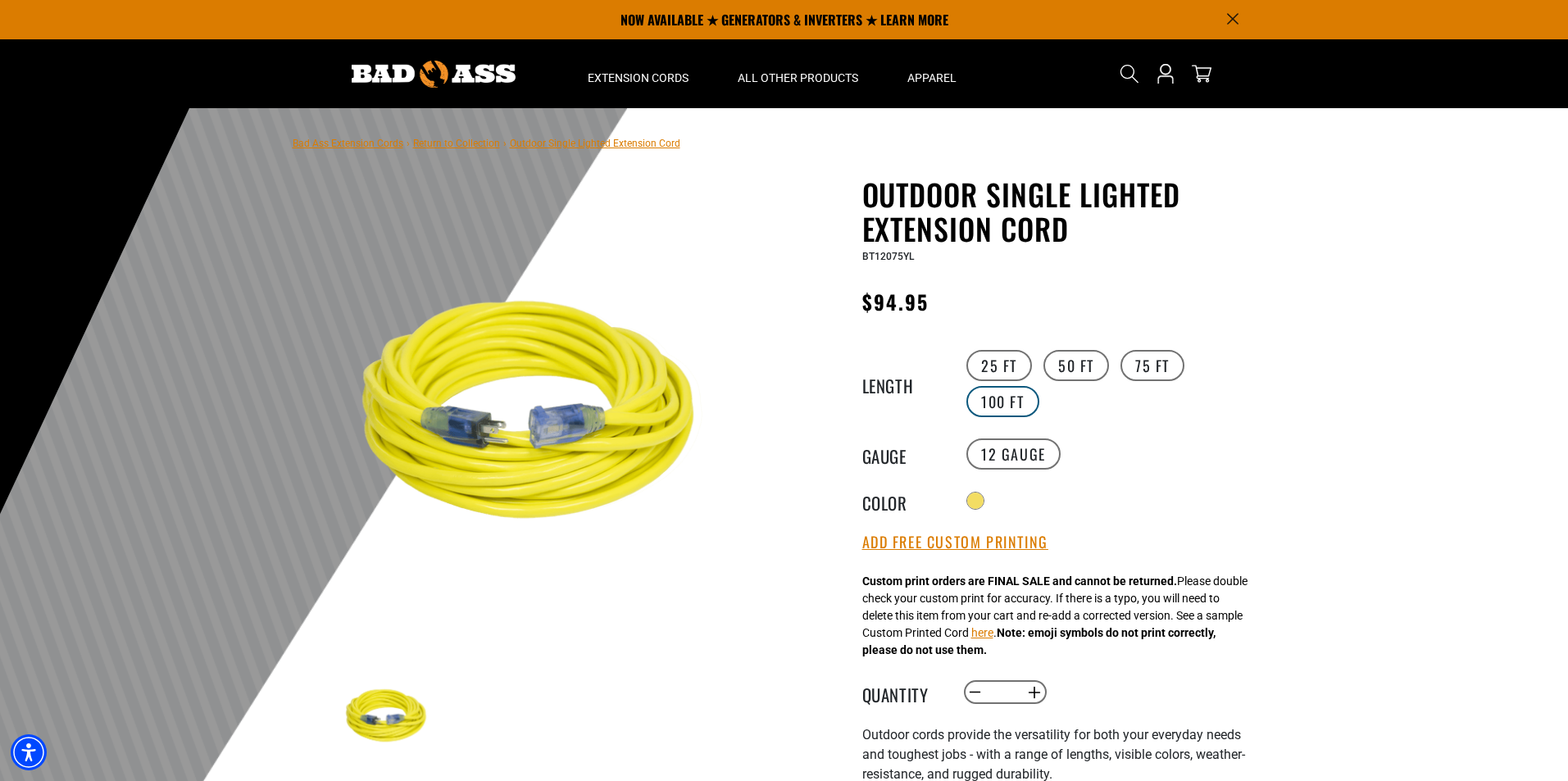
click at [993, 414] on label "100 FT" at bounding box center [1003, 402] width 73 height 31
